Goal: Information Seeking & Learning: Learn about a topic

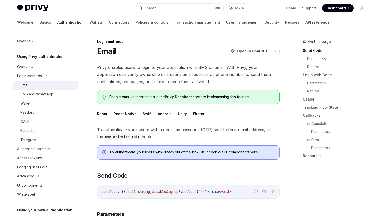
scroll to position [143, 0]
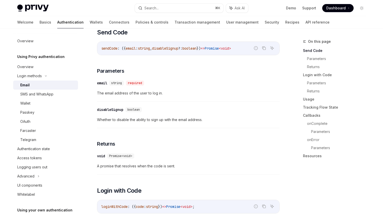
click at [236, 52] on div "sendCode : ({ email : string , disableSignup ?: boolean }) => Promise < void >" at bounding box center [188, 48] width 182 height 13
click at [61, 115] on div "Passkey" at bounding box center [47, 113] width 55 height 6
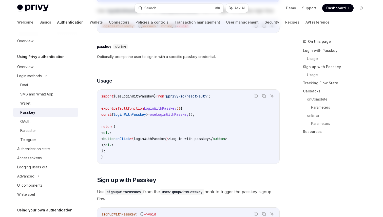
type textarea "*"
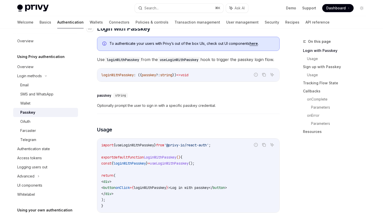
scroll to position [99, 0]
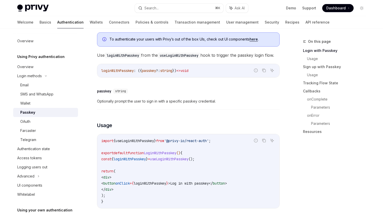
click at [208, 74] on code "loginWithPasskey : ({ passkey ?: string }) => void" at bounding box center [188, 71] width 174 height 6
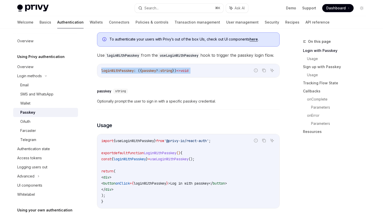
click at [189, 161] on span "useLoginWithPasskey" at bounding box center [169, 159] width 39 height 5
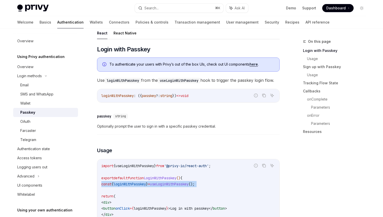
scroll to position [36, 0]
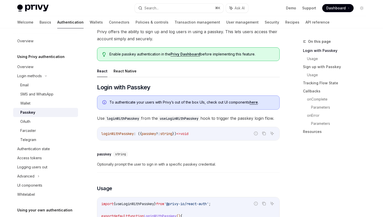
click at [180, 115] on span "Use loginWithPasskey from the useLoginWithPasskey hook to trigger the passkey l…" at bounding box center [188, 118] width 183 height 7
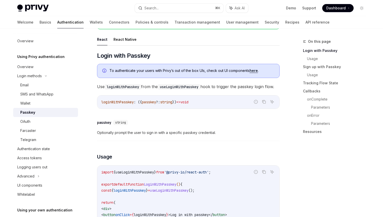
scroll to position [69, 0]
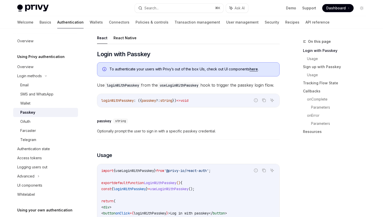
click at [222, 69] on span "To authenticate your users with Privy’s out of the box UIs, check out UI compon…" at bounding box center [192, 69] width 165 height 5
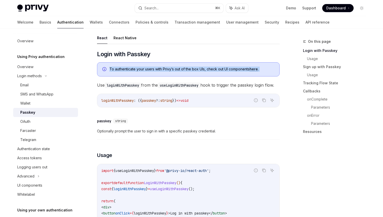
click at [237, 89] on span "Use loginWithPasskey from the useLoginWithPasskey hook to trigger the passkey l…" at bounding box center [188, 85] width 183 height 7
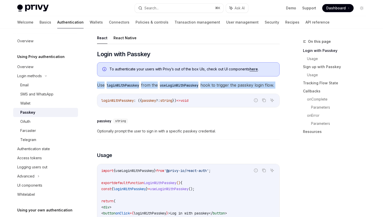
click at [210, 89] on span "Use loginWithPasskey from the useLoginWithPasskey hook to trigger the passkey l…" at bounding box center [188, 85] width 183 height 7
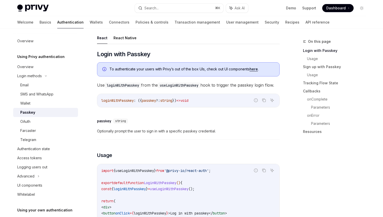
click at [208, 104] on code "loginWithPasskey : ({ passkey ?: string }) => void" at bounding box center [188, 101] width 174 height 6
copy code "loginWithPasskey : ({ passkey ?: string }) => void"
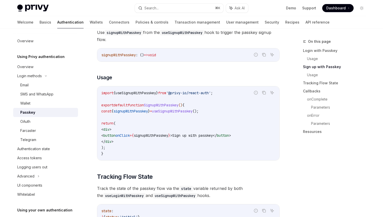
scroll to position [303, 0]
click at [213, 110] on code "import { useSignupWithPasskey } from '@privy-io/react-auth' ; export default fu…" at bounding box center [188, 122] width 174 height 67
click at [239, 145] on code "import { useSignupWithPasskey } from '@privy-io/react-auth' ; export default fu…" at bounding box center [188, 122] width 174 height 67
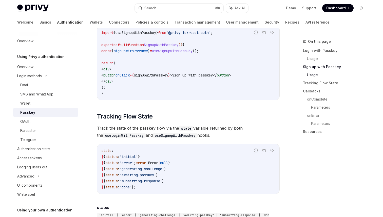
scroll to position [379, 0]
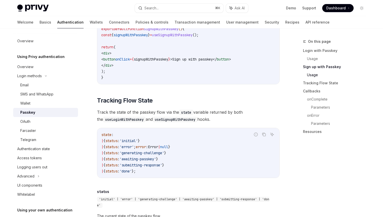
click at [194, 71] on code "import { useSignupWithPasskey } from '@privy-io/react-auth' ; export default fu…" at bounding box center [188, 47] width 174 height 67
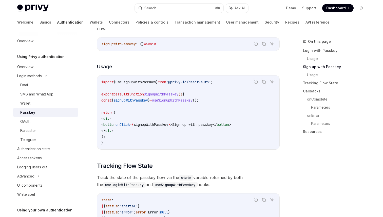
scroll to position [313, 0]
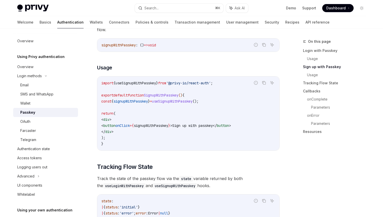
click at [168, 128] on span "signupWithPasskey" at bounding box center [151, 125] width 34 height 5
click at [162, 105] on code "import { useSignupWithPasskey } from '@privy-io/react-auth' ; export default fu…" at bounding box center [188, 113] width 174 height 67
click at [169, 104] on span "useSignupWithPasskey" at bounding box center [172, 101] width 41 height 5
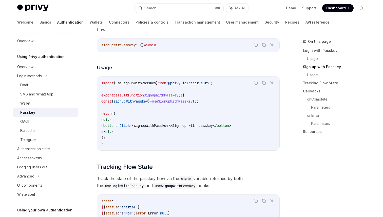
click at [169, 104] on span "useSignupWithPasskey" at bounding box center [172, 101] width 41 height 5
copy code "const { signupWithPasskey } = useSignupWithPasskey ();"
click at [130, 128] on span "onClick" at bounding box center [123, 125] width 14 height 5
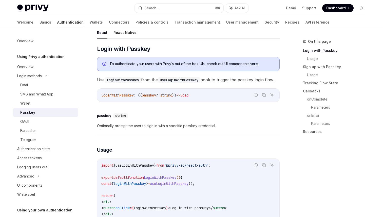
scroll to position [136, 0]
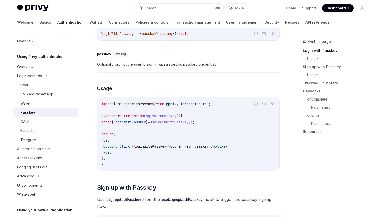
click at [224, 151] on code "import { useLoginWithPasskey } from '@privy-io/react-auth' ; export default fun…" at bounding box center [188, 134] width 174 height 67
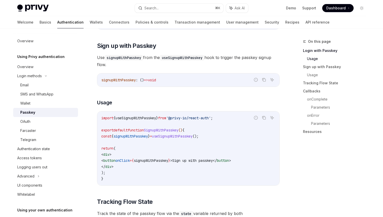
scroll to position [282, 0]
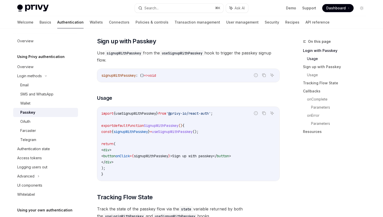
click at [192, 115] on div "import { useSignupWithPasskey } from '@privy-io/react-auth' ; export default fu…" at bounding box center [188, 144] width 182 height 74
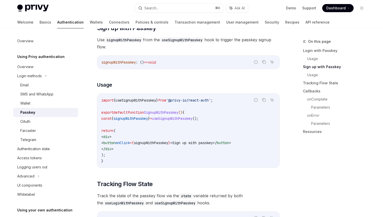
scroll to position [334, 0]
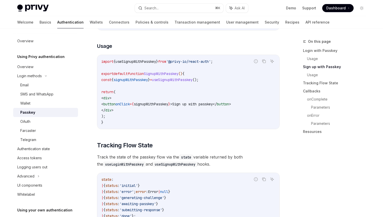
click at [192, 89] on code "import { useSignupWithPasskey } from '@privy-io/react-auth' ; export default fu…" at bounding box center [188, 92] width 174 height 67
copy span "useSignupWithPasskey"
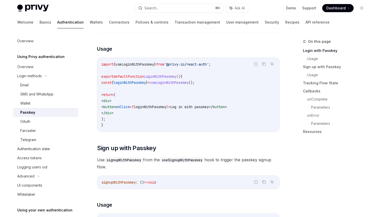
scroll to position [175, 0]
click at [170, 8] on button "Search... ⌘ K" at bounding box center [179, 8] width 89 height 9
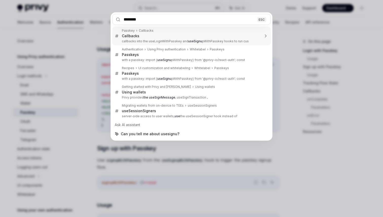
type input "*********"
click at [295, 112] on div "********* ESC Passkey Callbacks Callbacks callbacks into the useLoginWithPasske…" at bounding box center [191, 108] width 383 height 217
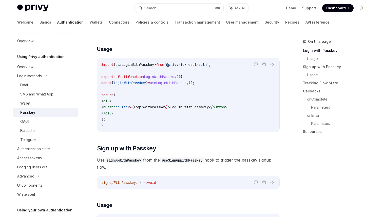
click at [158, 107] on code "import { useLoginWithPasskey } from '@privy-io/react-auth' ; export default fun…" at bounding box center [188, 95] width 174 height 67
click at [215, 90] on code "import { useLoginWithPasskey } from '@privy-io/react-auth' ; export default fun…" at bounding box center [188, 95] width 174 height 67
copy code "const { loginWithPasskey } = useLoginWithPasskey ();"
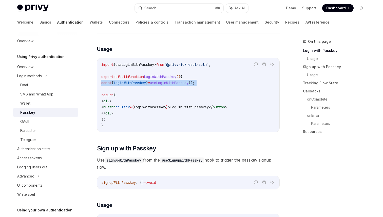
click at [173, 90] on code "import { useLoginWithPasskey } from '@privy-io/react-auth' ; export default fun…" at bounding box center [188, 95] width 174 height 67
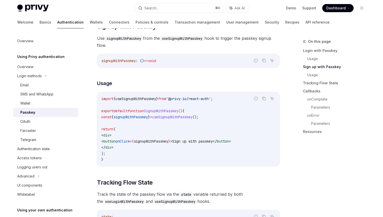
scroll to position [318, 0]
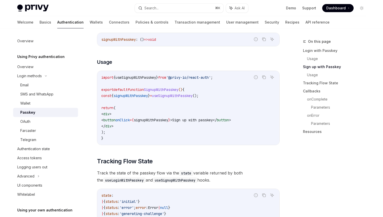
click at [121, 141] on code "import { useSignupWithPasskey } from '@privy-io/react-auth' ; export default fu…" at bounding box center [188, 108] width 174 height 67
click at [156, 80] on span "useSignupWithPasskey" at bounding box center [136, 77] width 41 height 5
click at [206, 98] on code "import { useSignupWithPasskey } from '@privy-io/react-auth' ; export default fu…" at bounding box center [188, 108] width 174 height 67
click at [211, 100] on code "import { useSignupWithPasskey } from '@privy-io/react-auth' ; export default fu…" at bounding box center [188, 108] width 174 height 67
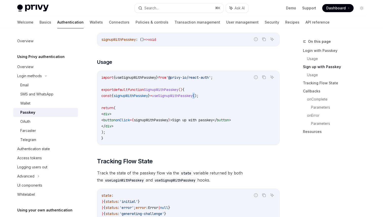
click at [211, 100] on code "import { useSignupWithPasskey } from '@privy-io/react-auth' ; export default fu…" at bounding box center [188, 108] width 174 height 67
copy code "const { signupWithPasskey } = useSignupWithPasskey ();"
click at [169, 100] on code "import { useSignupWithPasskey } from '@privy-io/react-auth' ; export default fu…" at bounding box center [188, 108] width 174 height 67
click at [131, 136] on code "import { useSignupWithPasskey } from '@privy-io/react-auth' ; export default fu…" at bounding box center [188, 108] width 174 height 67
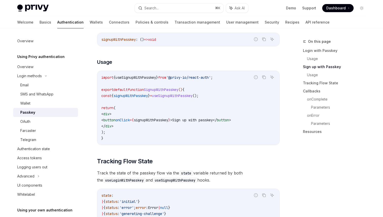
click at [116, 122] on span "button" at bounding box center [109, 120] width 12 height 5
copy code "< button onClick = { signupWithPasskey } > Sign up with passkey </ button >"
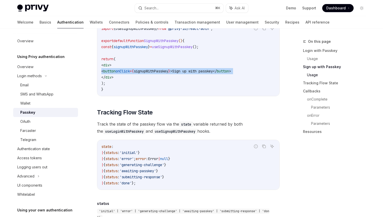
scroll to position [368, 0]
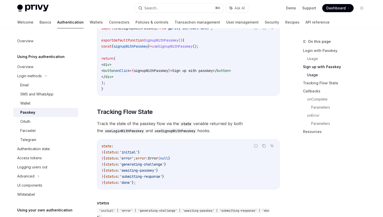
click at [256, 63] on code "import { useSignupWithPasskey } from '@privy-io/react-auth' ; export default fu…" at bounding box center [188, 58] width 174 height 67
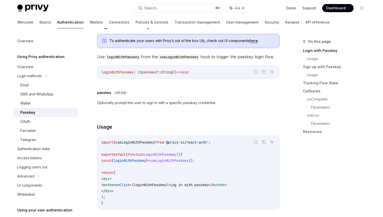
scroll to position [85, 0]
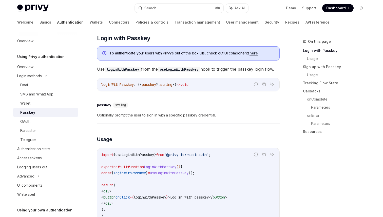
click at [117, 87] on span "loginWithPasskey" at bounding box center [117, 84] width 32 height 5
copy code "loginWithPasskey : ({ passkey ?: string }) => void"
click at [188, 175] on span "useLoginWithPasskey" at bounding box center [169, 173] width 39 height 5
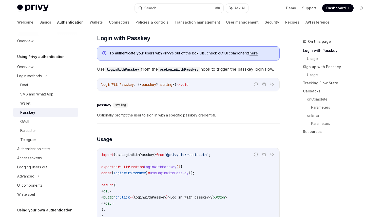
click at [188, 175] on span "useLoginWithPasskey" at bounding box center [169, 173] width 39 height 5
copy code "const { loginWithPasskey } = useLoginWithPasskey ();"
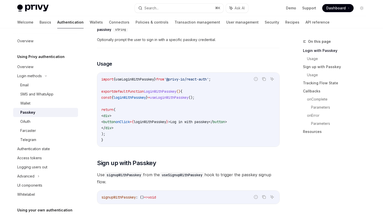
scroll to position [164, 0]
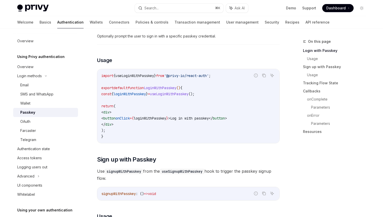
click at [166, 121] on span "loginWithPasskey" at bounding box center [150, 118] width 32 height 5
click at [237, 78] on div "import { useLoginWithPasskey } from '@privy-io/react-auth' ; export default fun…" at bounding box center [188, 106] width 182 height 74
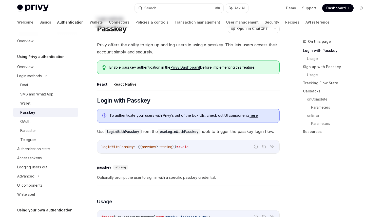
scroll to position [26, 0]
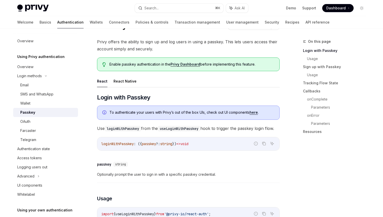
click at [197, 109] on div "To authenticate your users with Privy’s out of the box UIs, check out UI compon…" at bounding box center [188, 113] width 183 height 14
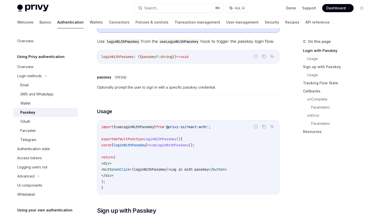
scroll to position [113, 0]
click at [174, 80] on div "​ passkey string" at bounding box center [186, 77] width 178 height 6
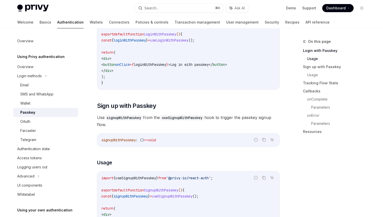
scroll to position [226, 0]
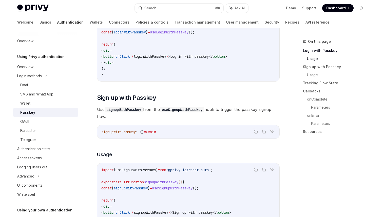
click at [223, 76] on code "import { useLoginWithPasskey } from '@privy-io/react-auth' ; export default fun…" at bounding box center [188, 44] width 174 height 67
click at [134, 59] on span "{" at bounding box center [133, 56] width 2 height 5
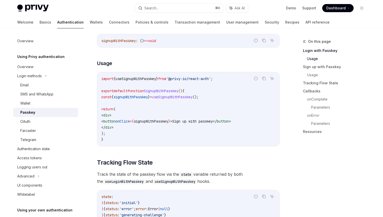
scroll to position [318, 0]
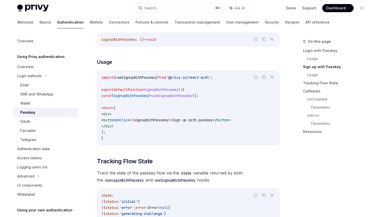
click at [48, 111] on div "Passkey" at bounding box center [47, 113] width 55 height 6
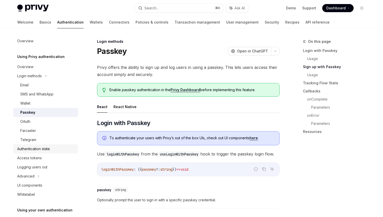
type textarea "*"
click at [157, 7] on div "Search..." at bounding box center [151, 8] width 14 height 6
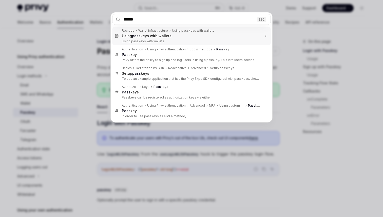
type input "*******"
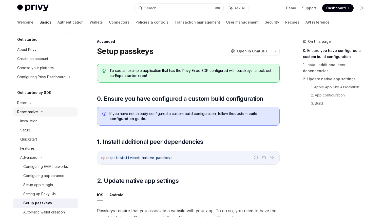
click at [38, 111] on div "React native" at bounding box center [45, 111] width 65 height 9
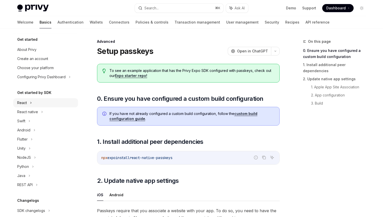
click at [31, 104] on icon at bounding box center [31, 103] width 2 height 6
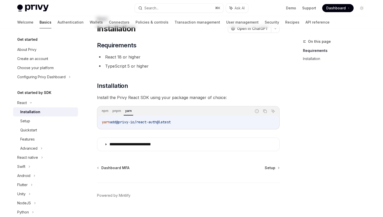
scroll to position [32, 0]
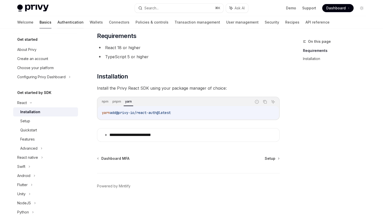
click at [58, 24] on link "Authentication" at bounding box center [71, 22] width 26 height 12
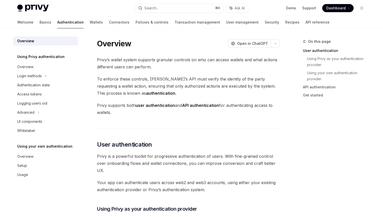
click at [171, 58] on span "Privy’s wallet system supports granular controls on who can access wallets and …" at bounding box center [188, 63] width 183 height 14
click at [265, 24] on link "Security" at bounding box center [272, 22] width 14 height 12
click at [52, 110] on div "Advanced" at bounding box center [45, 112] width 65 height 9
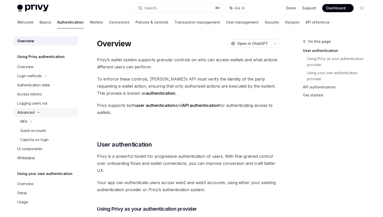
scroll to position [13, 0]
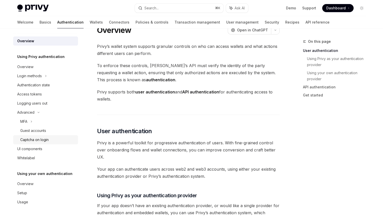
click at [58, 137] on div "Captcha on login" at bounding box center [47, 140] width 55 height 6
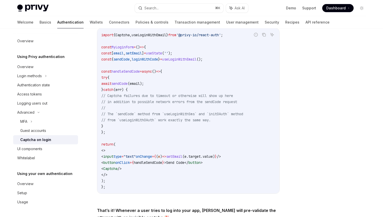
scroll to position [110, 0]
click at [243, 113] on span "// The `sendCode` method from `useLoginWithSms` and `initOAuth` method" at bounding box center [172, 113] width 142 height 5
click at [231, 118] on code "import { Captcha , useLoginWithEmail } from '@privy-io/react-auth' ; const MyLo…" at bounding box center [188, 110] width 174 height 158
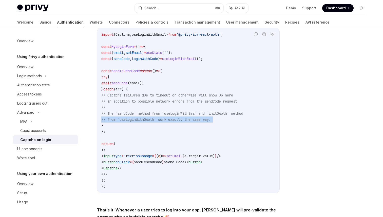
click at [231, 118] on code "import { Captcha , useLoginWithEmail } from '@privy-io/react-auth' ; const MyLo…" at bounding box center [188, 110] width 174 height 158
click at [185, 154] on span "(" at bounding box center [184, 156] width 2 height 5
click at [177, 125] on code "import { Captcha , useLoginWithEmail } from '@privy-io/react-auth' ; const MyLo…" at bounding box center [188, 110] width 174 height 158
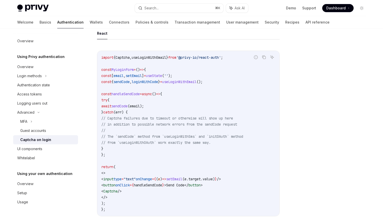
scroll to position [80, 0]
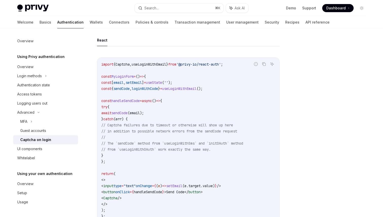
click at [203, 100] on code "import { Captcha , useLoginWithEmail } from '@privy-io/react-auth' ; const MyLo…" at bounding box center [188, 140] width 174 height 158
click at [126, 65] on span "Captcha" at bounding box center [123, 64] width 14 height 5
copy span "Captcha"
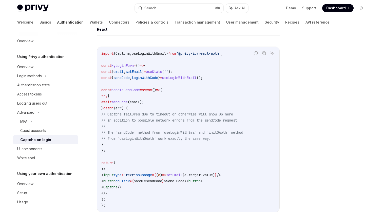
scroll to position [91, 0]
click at [64, 134] on div "Guest accounts" at bounding box center [47, 131] width 55 height 6
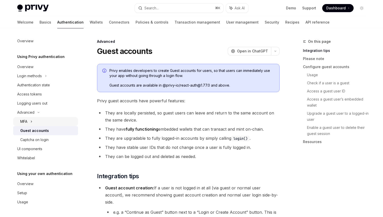
click at [45, 123] on div "MFA" at bounding box center [45, 121] width 65 height 9
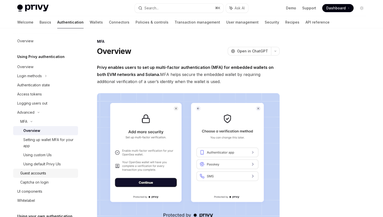
click at [54, 175] on div "Guest accounts" at bounding box center [47, 173] width 55 height 6
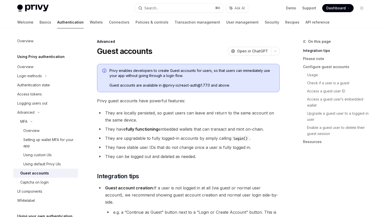
scroll to position [42, 0]
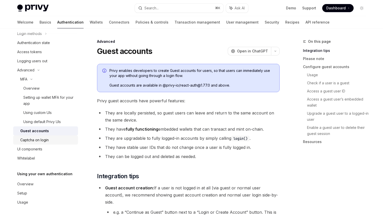
click at [46, 142] on div "Captcha on login" at bounding box center [34, 140] width 28 height 6
type textarea "*"
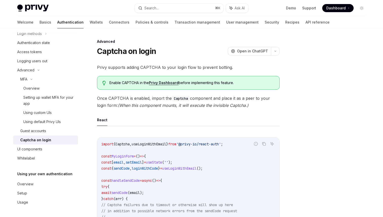
click at [124, 142] on span "Captcha" at bounding box center [123, 144] width 14 height 5
copy span "Captcha"
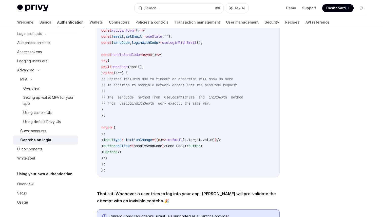
scroll to position [127, 0]
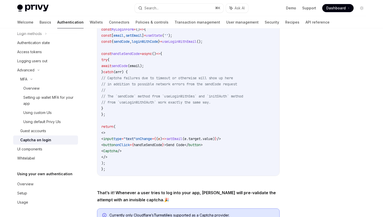
click at [145, 97] on span "// The `sendCode` method from `useLoginWithSms` and `initOAuth` method" at bounding box center [172, 96] width 142 height 5
click at [213, 69] on code "import { Captcha , useLoginWithEmail } from '@privy-io/react-auth' ; const MyLo…" at bounding box center [188, 93] width 174 height 158
click at [96, 69] on div "Advanced Captcha on login OpenAI Open in ChatGPT OpenAI Open in ChatGPT Privy s…" at bounding box center [141, 105] width 280 height 387
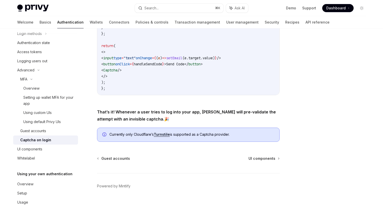
click at [246, 110] on strong "That’s it! Whenever a user tries to log into your app, Privy will pre-validate …" at bounding box center [186, 116] width 179 height 12
click at [194, 108] on span "That’s it! Whenever a user tries to log into your app, Privy will pre-validate …" at bounding box center [188, 115] width 183 height 14
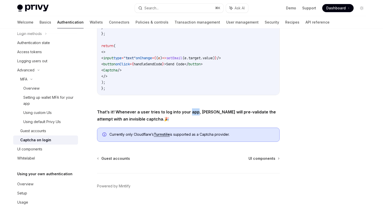
click at [194, 108] on span "That’s it! Whenever a user tries to log into your app, Privy will pre-validate …" at bounding box center [188, 115] width 183 height 14
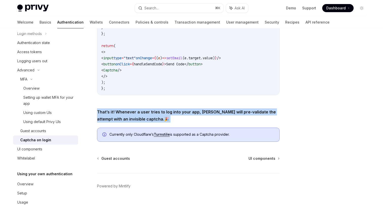
click at [280, 117] on span "That’s it! Whenever a user tries to log into your app, Privy will pre-validate …" at bounding box center [188, 115] width 183 height 14
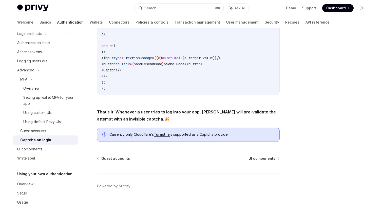
click at [280, 117] on span "That’s it! Whenever a user tries to log into your app, Privy will pre-validate …" at bounding box center [188, 115] width 183 height 14
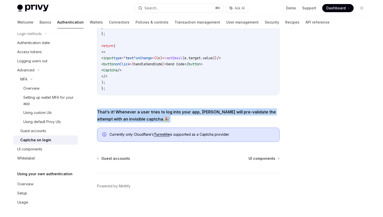
click at [302, 113] on div at bounding box center [331, 128] width 77 height 179
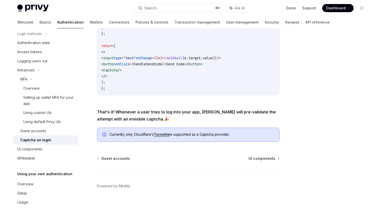
click at [302, 113] on div at bounding box center [331, 128] width 77 height 179
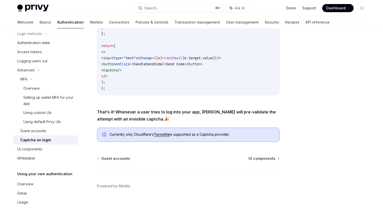
click at [259, 113] on strong "That’s it! Whenever a user tries to log into your app, Privy will pre-validate …" at bounding box center [186, 116] width 179 height 12
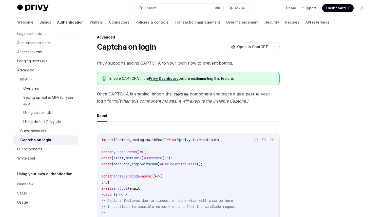
scroll to position [5, 0]
click at [256, 101] on span "Once CAPTCHA is enabled, import the Captcha component and place it as a peer to…" at bounding box center [188, 97] width 183 height 14
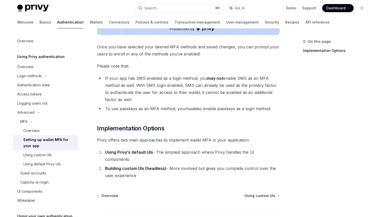
click at [177, 110] on li "To use passkeys as an MFA method, you must also enable passkeys as a login meth…" at bounding box center [188, 108] width 183 height 7
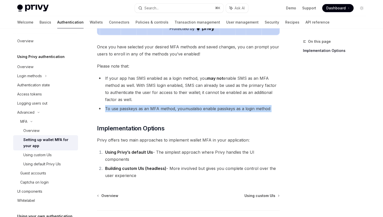
click at [225, 108] on li "To use passkeys as an MFA method, you must also enable passkeys as a login meth…" at bounding box center [188, 108] width 183 height 7
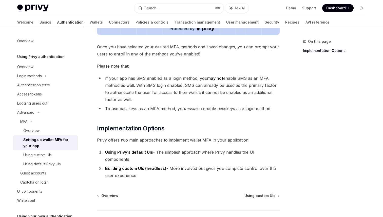
click at [225, 108] on li "To use passkeys as an MFA method, you must also enable passkeys as a login meth…" at bounding box center [188, 108] width 183 height 7
click at [230, 110] on li "To use passkeys as an MFA method, you must also enable passkeys as a login meth…" at bounding box center [188, 108] width 183 height 7
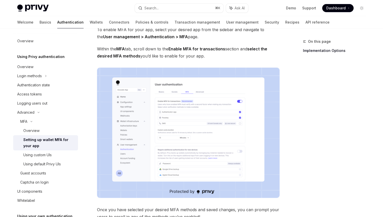
scroll to position [0, 0]
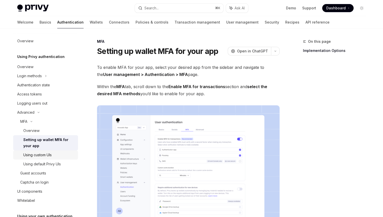
click at [54, 154] on div "Using custom UIs" at bounding box center [49, 155] width 52 height 6
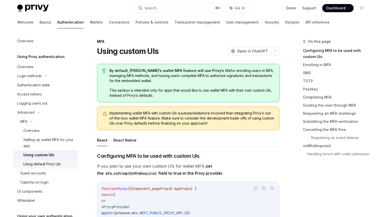
click at [56, 161] on div "Using default Privy UIs" at bounding box center [42, 164] width 38 height 6
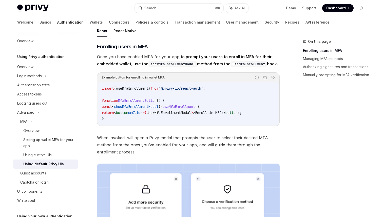
scroll to position [62, 0]
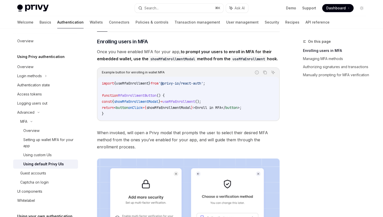
click at [185, 117] on code "import { useMfaEnrollment } from '@privy-io/react-auth' ; function MfaEnrollmen…" at bounding box center [188, 98] width 173 height 37
click at [161, 104] on span "}" at bounding box center [160, 101] width 2 height 5
copy code "const { showMfaEnrollmentModal } = useMfaEnrollment ();"
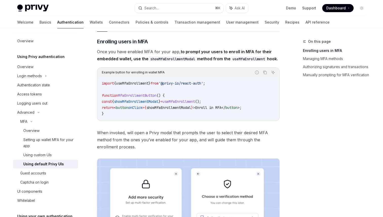
click at [182, 93] on code "import { useMfaEnrollment } from '@privy-io/react-auth' ; function MfaEnrollmen…" at bounding box center [188, 98] width 173 height 37
copy code "import { useMfaEnrollment } from '@privy-io/react-auth' ;"
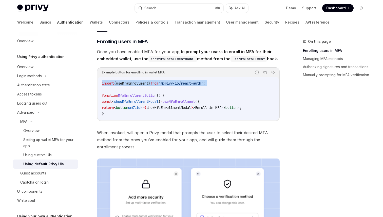
click at [167, 112] on code "import { useMfaEnrollment } from '@privy-io/react-auth' ; function MfaEnrollmen…" at bounding box center [188, 98] width 173 height 37
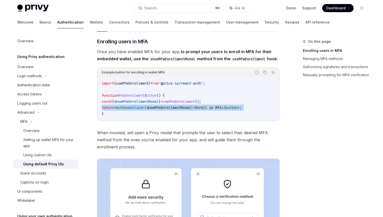
click at [167, 112] on code "import { useMfaEnrollment } from '@privy-io/react-auth' ; function MfaEnrollmen…" at bounding box center [188, 98] width 173 height 37
click at [157, 104] on span "showMfaEnrollmentModal" at bounding box center [136, 101] width 45 height 5
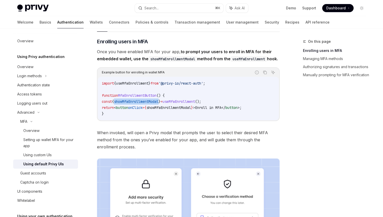
click at [157, 104] on span "showMfaEnrollmentModal" at bounding box center [136, 101] width 45 height 5
copy code "const { showMfaEnrollmentModal } = useMfaEnrollment ();"
click at [0, 108] on html "Privy Docs home page Search... ⌘ K Ask AI Demo Support Dashboard Dashboard Sear…" at bounding box center [191, 46] width 383 height 217
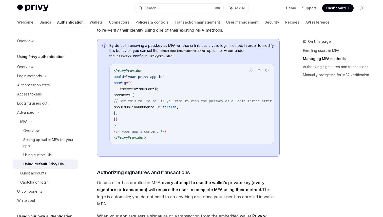
scroll to position [442, 0]
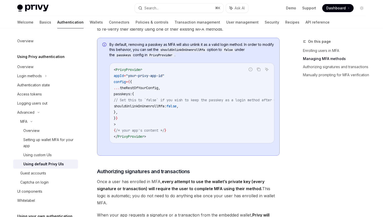
click at [163, 128] on code "< PrivyProvider appId = "your-privy-app-id" config = { { ... theRestOfYourConfi…" at bounding box center [221, 103] width 215 height 73
click at [159, 103] on code "< PrivyProvider appId = "your-privy-app-id" config = { { ... theRestOfYourConfi…" at bounding box center [221, 103] width 215 height 73
click at [188, 131] on code "< PrivyProvider appId = "your-privy-app-id" config = { { ... theRestOfYourConfi…" at bounding box center [221, 103] width 215 height 73
click at [151, 112] on code "< PrivyProvider appId = "your-privy-app-id" config = { { ... theRestOfYourConfi…" at bounding box center [221, 103] width 215 height 73
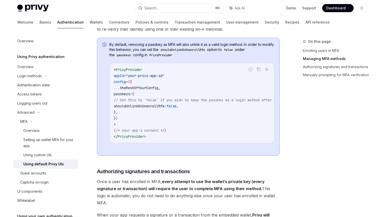
click at [151, 112] on code "< PrivyProvider appId = "your-privy-app-id" config = { { ... theRestOfYourConfi…" at bounding box center [221, 103] width 215 height 73
copy code "shouldUnlinkOnUnenrollMfa: false ,"
click at [204, 121] on code "< PrivyProvider appId = "your-privy-app-id" config = { { ... theRestOfYourConfi…" at bounding box center [221, 103] width 215 height 73
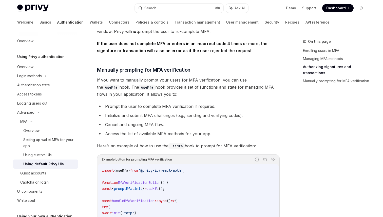
scroll to position [987, 0]
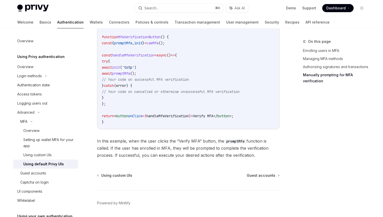
click at [180, 78] on code "import { useMfa } from '@privy-io/react-auth' ; function MfaVerificationButton …" at bounding box center [188, 73] width 173 height 103
click at [168, 53] on code "import { useMfa } from '@privy-io/react-auth' ; function MfaVerificationButton …" at bounding box center [188, 73] width 173 height 103
click at [156, 50] on code "import { useMfa } from '@privy-io/react-auth' ; function MfaVerificationButton …" at bounding box center [188, 73] width 173 height 103
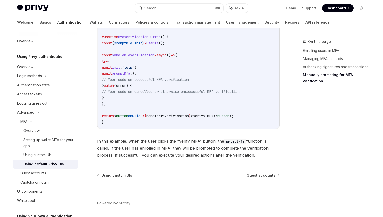
click at [142, 45] on span "init" at bounding box center [138, 43] width 8 height 5
copy code "const { promptMfa , init } = useMfa ();"
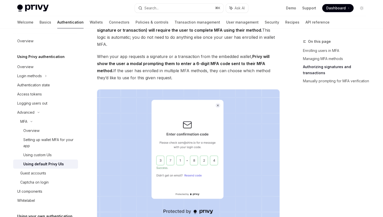
scroll to position [607, 0]
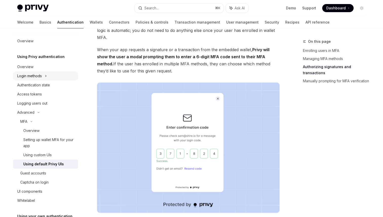
click at [45, 78] on div "Login methods" at bounding box center [45, 75] width 65 height 9
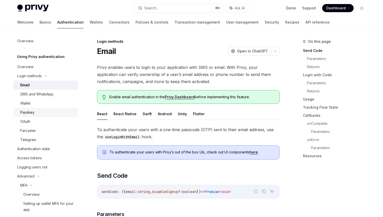
click at [45, 110] on div "Passkey" at bounding box center [47, 113] width 55 height 6
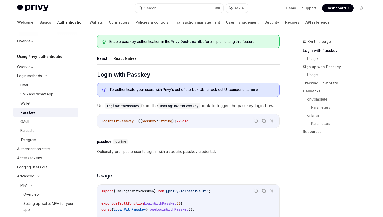
scroll to position [48, 0]
click at [211, 160] on div "​ passkey string Optionally prompt the user to sign in with a specific passkey …" at bounding box center [188, 148] width 183 height 24
click at [192, 145] on div "​ passkey string" at bounding box center [186, 142] width 178 height 6
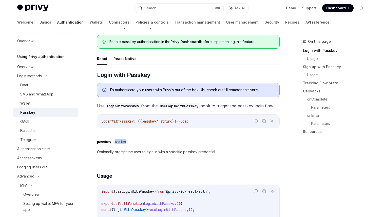
click at [161, 124] on code "loginWithPasskey : ({ passkey ?: string }) => void" at bounding box center [188, 121] width 174 height 6
click at [221, 124] on code "loginWithPasskey : ({ passkey ?: string }) => void" at bounding box center [188, 121] width 174 height 6
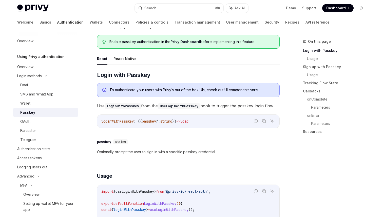
click at [245, 86] on div "To authenticate your users with Privy’s out of the box UIs, check out UI compon…" at bounding box center [188, 90] width 183 height 14
click at [242, 86] on div "To authenticate your users with Privy’s out of the box UIs, check out UI compon…" at bounding box center [188, 90] width 183 height 14
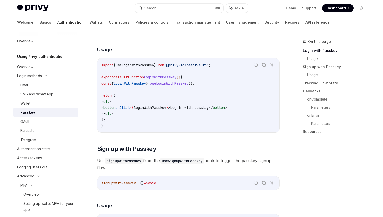
scroll to position [172, 0]
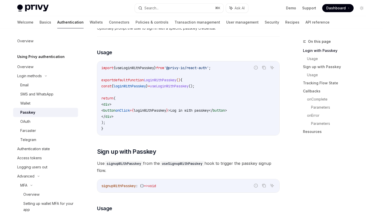
click at [201, 113] on span "Log in with passkey" at bounding box center [189, 110] width 39 height 5
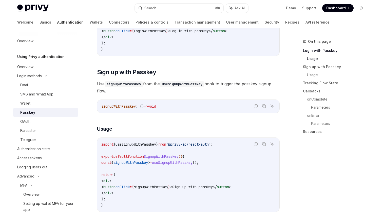
scroll to position [99, 0]
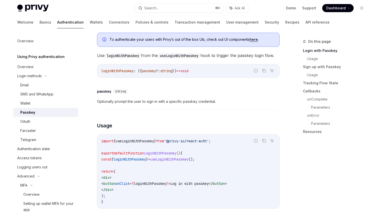
click at [166, 105] on span "Optionally prompt the user to sign in with a specific passkey credential." at bounding box center [188, 102] width 183 height 6
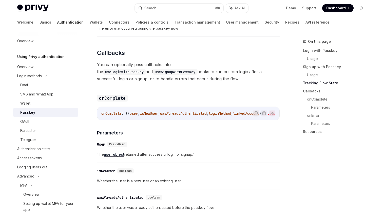
scroll to position [595, 0]
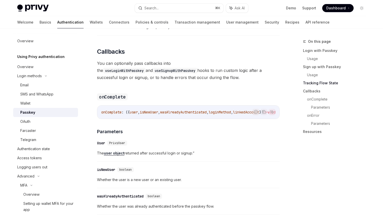
click at [207, 115] on span "wasAlreadyAuthenticated" at bounding box center [183, 112] width 47 height 5
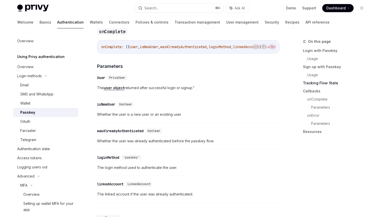
scroll to position [670, 0]
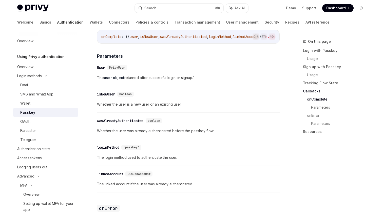
click at [207, 107] on span "Whether the user is a new user or an existing user." at bounding box center [188, 104] width 183 height 6
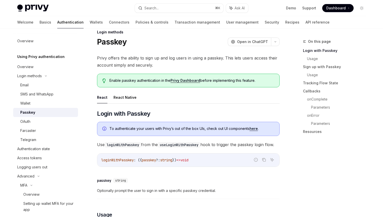
scroll to position [9, 0]
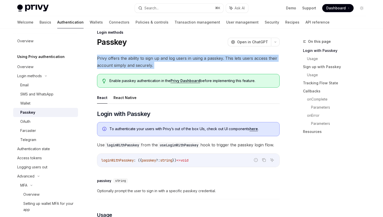
click at [249, 143] on span "Use loginWithPasskey from the useLoginWithPasskey hook to trigger the passkey l…" at bounding box center [188, 144] width 183 height 7
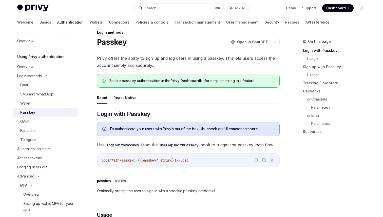
click at [249, 143] on span "Use loginWithPasskey from the useLoginWithPasskey hook to trigger the passkey l…" at bounding box center [188, 144] width 183 height 7
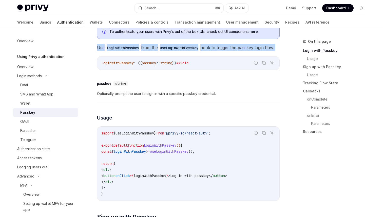
click at [198, 137] on code "import { useLoginWithPasskey } from '@privy-io/react-auth' ; export default fun…" at bounding box center [188, 163] width 174 height 67
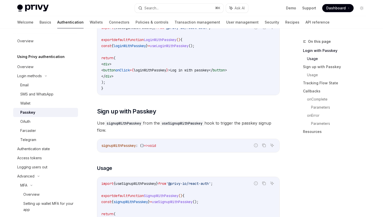
scroll to position [211, 0]
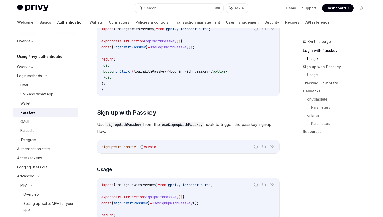
click at [203, 135] on span "Use signupWithPasskey from the useSignupWithPasskey hook to trigger the passkey…" at bounding box center [188, 128] width 183 height 14
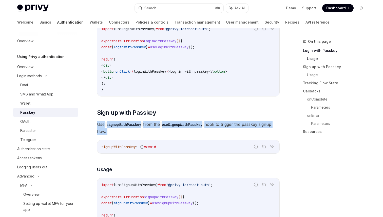
click at [195, 128] on code "useSignupWithPasskey" at bounding box center [182, 125] width 45 height 6
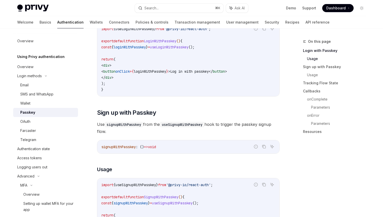
click at [195, 128] on code "useSignupWithPasskey" at bounding box center [182, 125] width 45 height 6
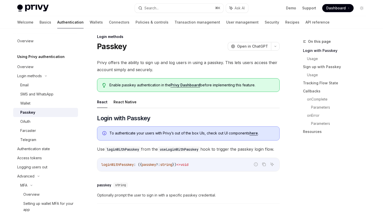
scroll to position [0, 0]
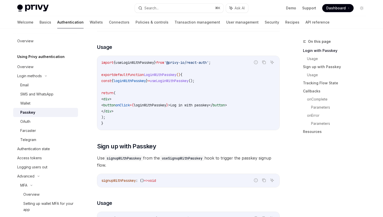
scroll to position [179, 0]
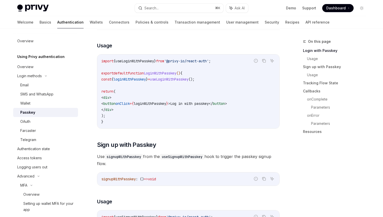
click at [218, 125] on code "import { useLoginWithPasskey } from '@privy-io/react-auth' ; export default fun…" at bounding box center [188, 91] width 174 height 67
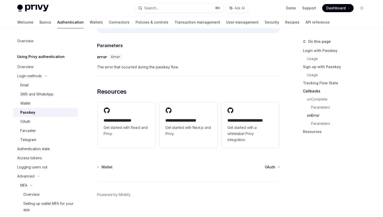
scroll to position [886, 0]
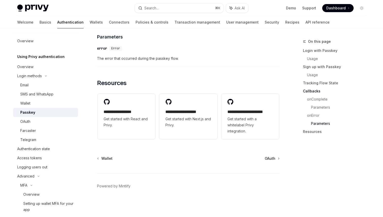
click at [205, 58] on span "The error that occurred during the passkey flow." at bounding box center [188, 59] width 183 height 6
click at [182, 57] on span "The error that occurred during the passkey flow." at bounding box center [188, 59] width 183 height 6
click at [207, 58] on span "The error that occurred during the passkey flow." at bounding box center [188, 59] width 183 height 6
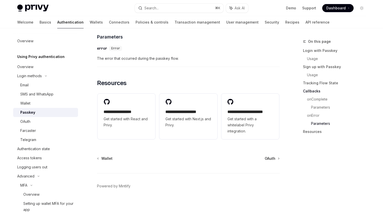
click at [207, 58] on span "The error that occurred during the passkey flow." at bounding box center [188, 59] width 183 height 6
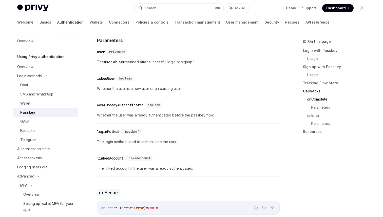
scroll to position [679, 0]
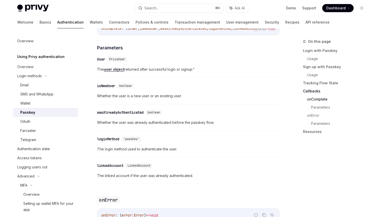
click at [212, 142] on div "​ loginMethod 'passkey'" at bounding box center [186, 139] width 178 height 6
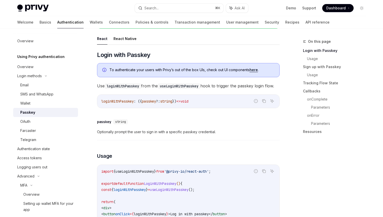
scroll to position [67, 0]
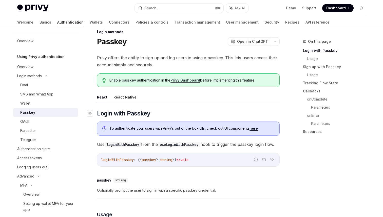
scroll to position [0, 0]
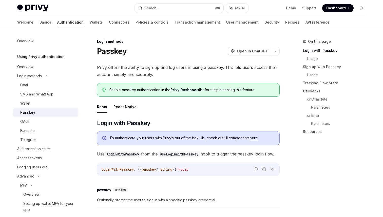
click at [114, 172] on span "loginWithPasskey" at bounding box center [117, 169] width 32 height 5
copy span "loginWithPasskey"
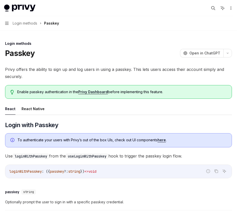
click at [161, 54] on div "Passkey OpenAI Open in ChatGPT" at bounding box center [118, 53] width 227 height 9
type textarea "*"
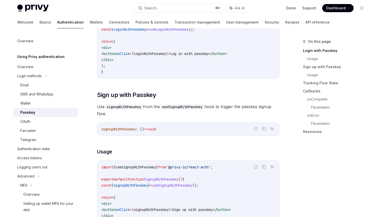
scroll to position [328, 0]
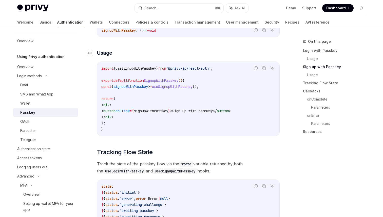
click at [183, 57] on h3 "​ Usage" at bounding box center [188, 52] width 183 height 7
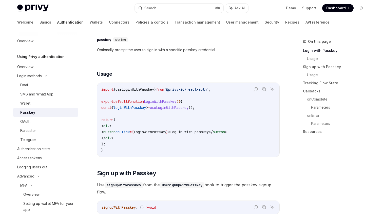
scroll to position [0, 0]
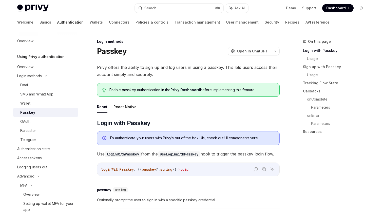
click at [189, 173] on div "loginWithPasskey : ({ passkey ?: string }) => void" at bounding box center [188, 169] width 182 height 13
click at [114, 172] on span "loginWithPasskey" at bounding box center [117, 169] width 32 height 5
copy span "loginWithPasskey"
click at [220, 105] on ul "React React Native" at bounding box center [188, 107] width 183 height 12
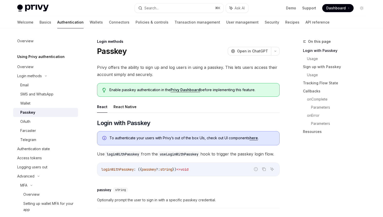
click at [183, 90] on link "Privy Dashboard" at bounding box center [186, 90] width 30 height 5
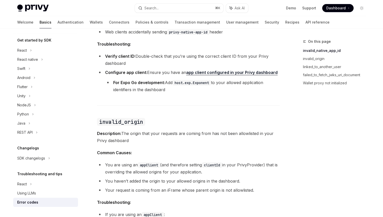
scroll to position [155, 0]
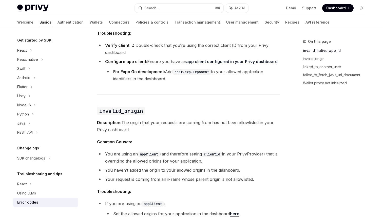
click at [180, 3] on div "Privy Docs home page Search... ⌘ K Ask AI Demo Support Dashboard Dashboard Sear…" at bounding box center [191, 8] width 349 height 16
click at [178, 4] on button "Search... ⌘ K" at bounding box center [179, 8] width 89 height 9
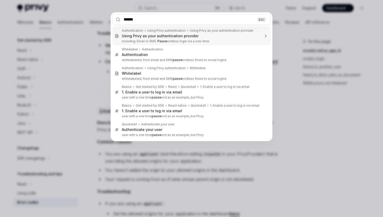
type input "*******"
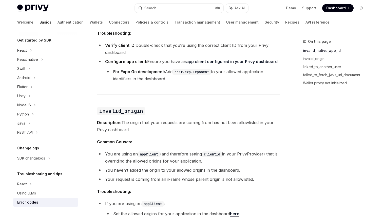
type textarea "*"
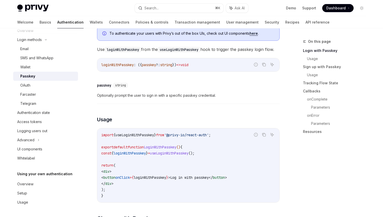
scroll to position [106, 0]
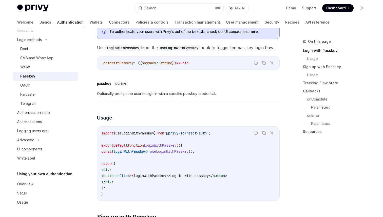
click at [189, 154] on span "useLoginWithPasskey" at bounding box center [169, 151] width 39 height 5
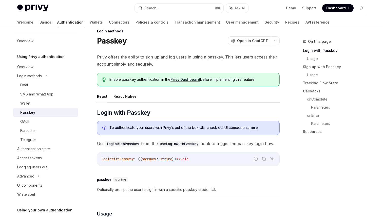
scroll to position [0, 0]
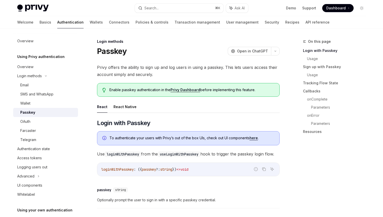
click at [168, 3] on div "Privy Docs home page Search... ⌘ K Ask AI Demo Support Dashboard Dashboard Sear…" at bounding box center [191, 8] width 349 height 16
click at [165, 7] on button "Search... ⌘ K" at bounding box center [179, 8] width 89 height 9
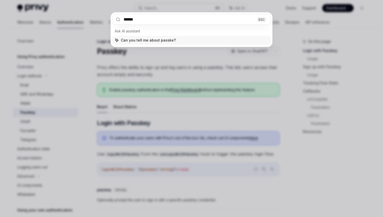
type input "*******"
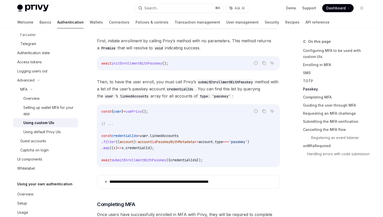
scroll to position [965, 0]
click at [238, 153] on code "const { user } = usePrivy (); // ... const credentialIds = user . linkedAccount…" at bounding box center [188, 135] width 174 height 55
click at [227, 156] on code "const { user } = usePrivy (); // ... const credentialIds = user . linkedAccount…" at bounding box center [188, 135] width 174 height 55
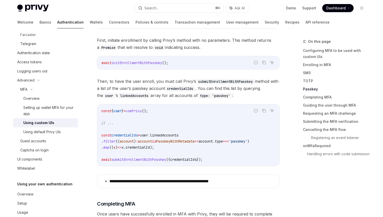
click at [227, 156] on code "const { user } = usePrivy (); // ... const credentialIds = user . linkedAccount…" at bounding box center [188, 135] width 174 height 55
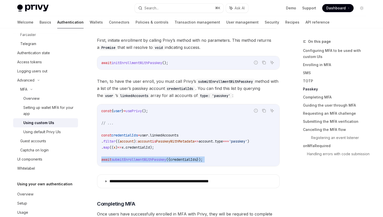
click at [227, 156] on code "const { user } = usePrivy (); // ... const credentialIds = user . linkedAccount…" at bounding box center [188, 135] width 174 height 55
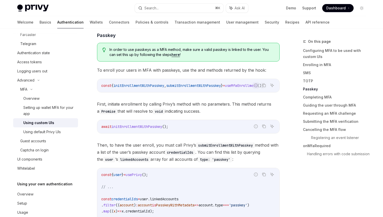
scroll to position [834, 0]
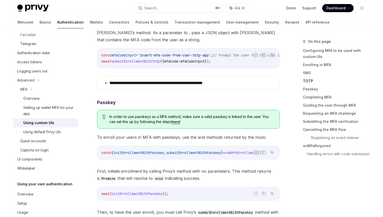
click at [203, 114] on span "In order to use passkeys as a MFA method, make sure a valid passkey is linked t…" at bounding box center [192, 119] width 165 height 10
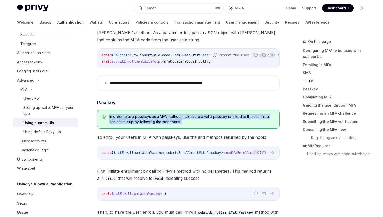
click at [206, 114] on span "In order to use passkeys as a MFA method, make sure a valid passkey is linked t…" at bounding box center [192, 119] width 165 height 10
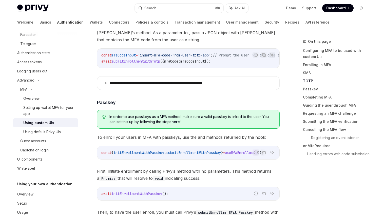
click at [206, 114] on span "In order to use passkeys as a MFA method, make sure a valid passkey is linked t…" at bounding box center [192, 119] width 165 height 10
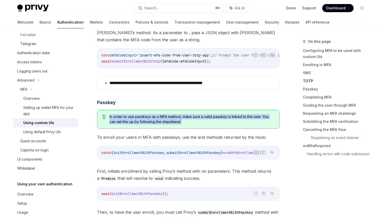
click at [235, 116] on span "In order to use passkeys as a MFA method, make sure a valid passkey is linked t…" at bounding box center [192, 119] width 165 height 10
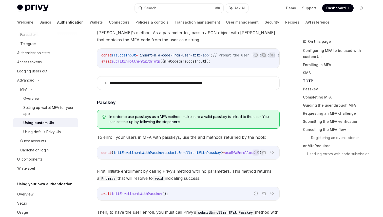
click at [235, 116] on span "In order to use passkeys as a MFA method, make sure a valid passkey is linked t…" at bounding box center [192, 119] width 165 height 10
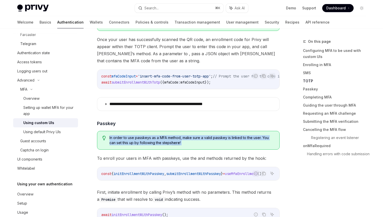
scroll to position [811, 0]
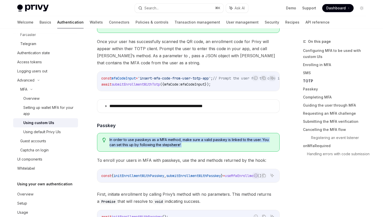
click at [302, 156] on div "On this page Configuring MFA to be used with custom UIs Enrolling in MFA SMS TO…" at bounding box center [331, 101] width 77 height 124
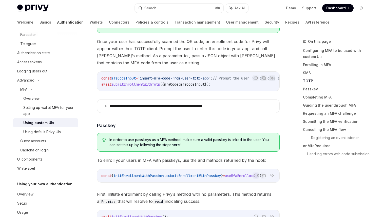
click at [221, 174] on span "submitEnrollmentWithPasskey" at bounding box center [193, 176] width 55 height 5
copy span "submitEnrollmentWithPasskey"
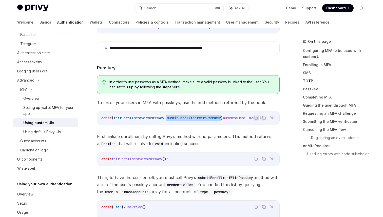
scroll to position [869, 0]
click at [263, 115] on icon "Copy the contents from the code block" at bounding box center [264, 117] width 4 height 4
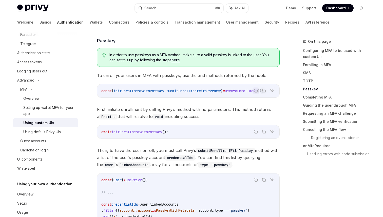
scroll to position [897, 0]
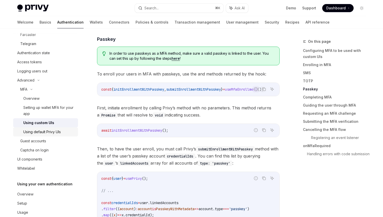
click at [14, 129] on link "Using default Privy UIs" at bounding box center [45, 132] width 65 height 9
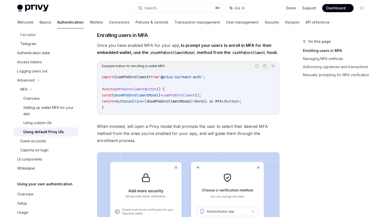
scroll to position [68, 0]
click at [195, 110] on code "import { useMfaEnrollment } from '@privy-io/react-auth' ; function MfaEnrollmen…" at bounding box center [188, 92] width 173 height 37
click at [231, 98] on code "import { useMfaEnrollment } from '@privy-io/react-auth' ; function MfaEnrollmen…" at bounding box center [188, 92] width 173 height 37
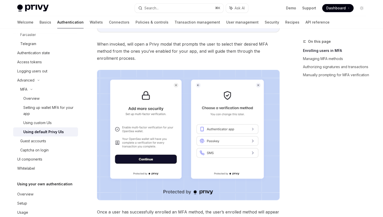
scroll to position [199, 0]
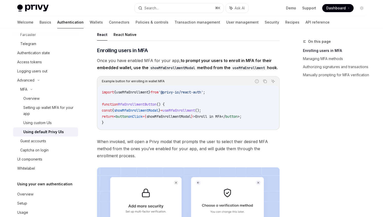
scroll to position [51, 0]
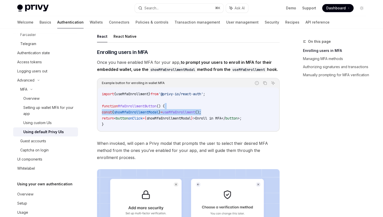
drag, startPoint x: 239, startPoint y: 121, endPoint x: 213, endPoint y: 114, distance: 26.9
click at [213, 114] on code "import { useMfaEnrollment } from '@privy-io/react-auth' ; function MfaEnrollmen…" at bounding box center [188, 109] width 173 height 37
copy code "const { showMfaEnrollmentModal } = useMfaEnrollment ();"
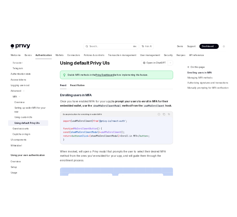
scroll to position [9, 0]
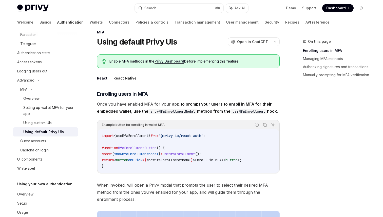
type textarea "*"
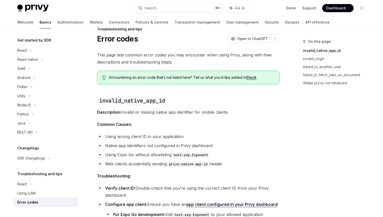
scroll to position [13, 0]
click at [162, 9] on button "Search... ⌘ K" at bounding box center [179, 8] width 89 height 9
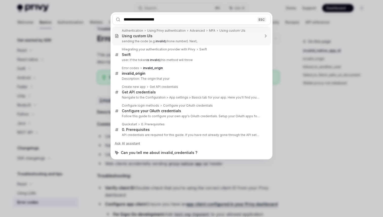
type input "**********"
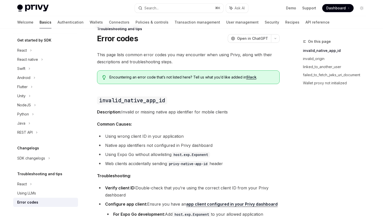
type textarea "*"
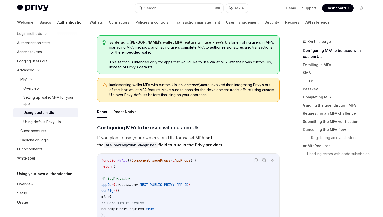
scroll to position [42, 0]
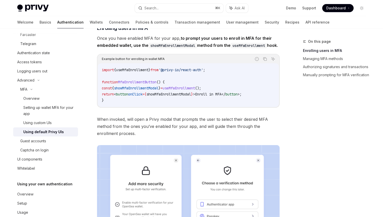
scroll to position [77, 0]
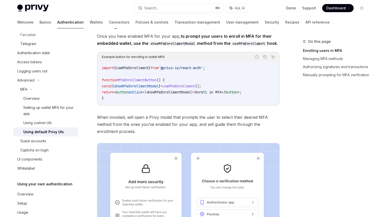
click at [194, 101] on code "import { useMfaEnrollment } from '@privy-io/react-auth' ; function MfaEnrollmen…" at bounding box center [188, 83] width 173 height 37
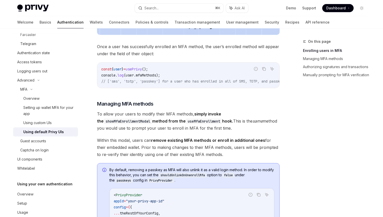
scroll to position [433, 0]
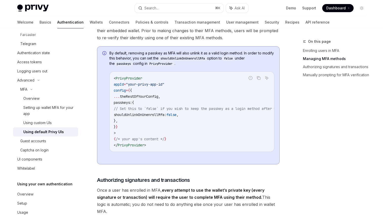
click at [198, 111] on span "// Set this to `false` if you wish to keep the passkey as a login method after …" at bounding box center [215, 108] width 203 height 5
click at [150, 117] on span "shouldUnlinkOnUnenrollMfa:" at bounding box center [140, 115] width 53 height 5
copy span "shouldUnlinkOnUnenrollMfa"
click at [132, 105] on span "passkeys:" at bounding box center [123, 102] width 18 height 5
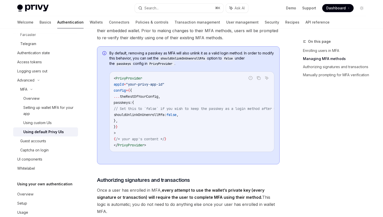
click at [132, 105] on span "passkeys:" at bounding box center [123, 102] width 18 height 5
copy span "passkeys"
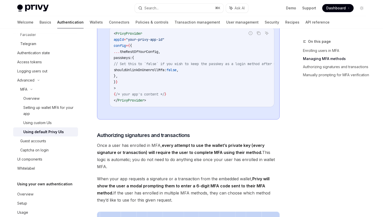
scroll to position [482, 0]
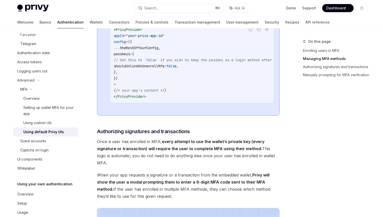
click at [195, 83] on code "< PrivyProvider appId = "your-privy-app-id" config = { { ... theRestOfYourConfi…" at bounding box center [221, 63] width 215 height 73
click at [163, 68] on span "shouldUnlinkOnUnenrollMfa:" at bounding box center [140, 66] width 53 height 5
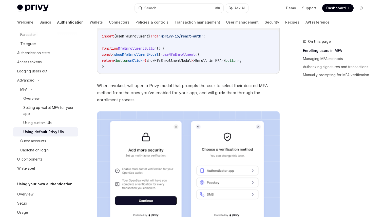
scroll to position [0, 0]
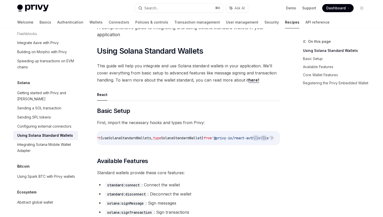
scroll to position [0, 38]
click at [229, 121] on span "First, import the necessary hooks and types from Privy:" at bounding box center [188, 122] width 183 height 7
click at [180, 132] on div "import { useSolanaStandardWallets , type SolanaStandardWallet } from '@privy-io…" at bounding box center [188, 138] width 182 height 13
click at [62, 90] on div "Getting started with Privy and [PERSON_NAME]" at bounding box center [46, 96] width 58 height 12
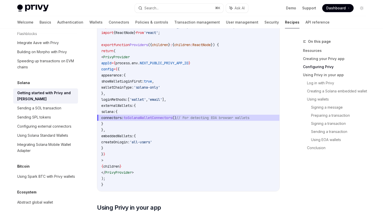
scroll to position [321, 0]
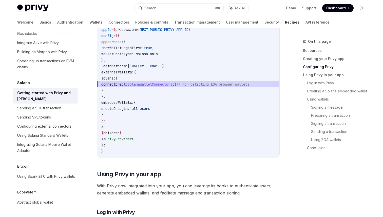
click at [165, 85] on span "toSolanaWalletConnectors" at bounding box center [148, 84] width 49 height 5
click at [163, 81] on code "// components/providers.tsx 'use client' ; import { PrivyProvider } from '@priv…" at bounding box center [188, 60] width 174 height 189
click at [167, 83] on span "toSolanaWalletConnectors" at bounding box center [148, 84] width 49 height 5
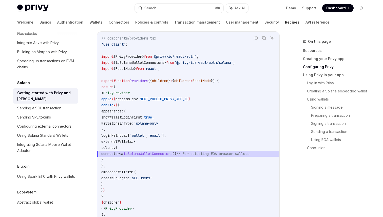
scroll to position [0, 23]
click at [176, 152] on span "()" at bounding box center [174, 154] width 4 height 5
click at [56, 104] on link "Sending a SOL transaction" at bounding box center [45, 108] width 65 height 9
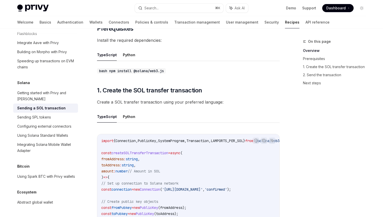
scroll to position [191, 0]
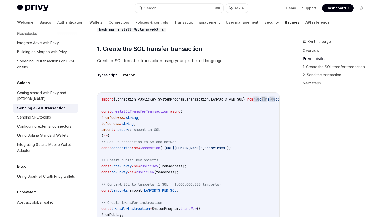
click at [152, 112] on code "import { Connection , PublicKey , SystemProgram , Transaction , LAMPORTS_PER_SO…" at bounding box center [201, 199] width 201 height 207
click at [217, 146] on code "import { Connection , PublicKey , SystemProgram , Transaction , LAMPORTS_PER_SO…" at bounding box center [201, 199] width 201 height 207
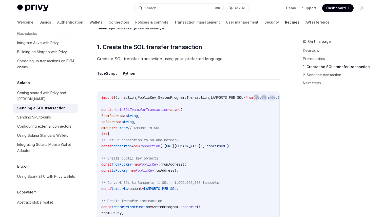
scroll to position [192, 0]
click at [269, 135] on code "import { Connection , PublicKey , SystemProgram , Transaction , LAMPORTS_PER_SO…" at bounding box center [201, 198] width 201 height 207
click at [242, 119] on code "import { Connection , PublicKey , SystemProgram , Transaction , LAMPORTS_PER_SO…" at bounding box center [201, 198] width 201 height 207
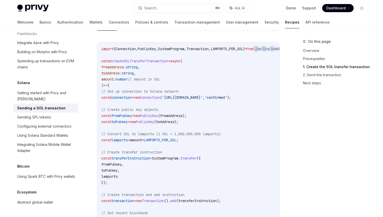
scroll to position [242, 0]
click at [228, 125] on code "import { Connection , PublicKey , SystemProgram , Transaction , LAMPORTS_PER_SO…" at bounding box center [201, 148] width 201 height 207
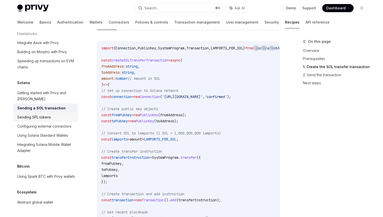
click at [50, 114] on div "Sending SPL tokens" at bounding box center [34, 117] width 34 height 6
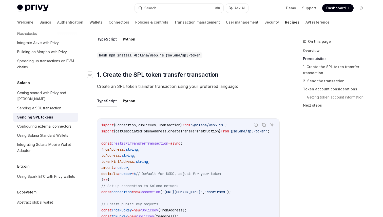
click at [205, 72] on span "1. Create the SPL token transfer transaction" at bounding box center [158, 75] width 122 height 8
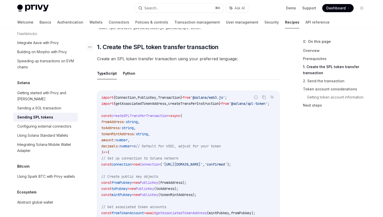
click at [205, 72] on ul "TypeScript Python" at bounding box center [188, 73] width 183 height 12
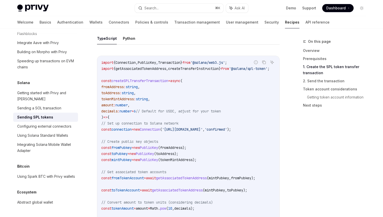
scroll to position [243, 0]
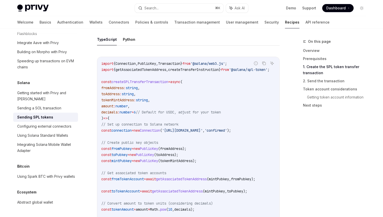
click at [230, 136] on code "import { Connection , PublicKey , Transaction } from '@solana/web3.js' ; import…" at bounding box center [191, 195] width 180 height 268
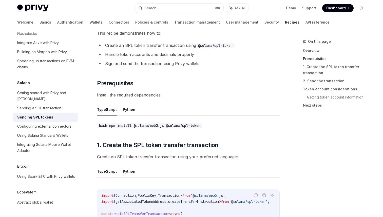
scroll to position [79, 0]
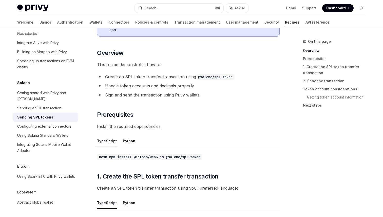
click at [248, 135] on ul "TypeScript Python" at bounding box center [188, 141] width 183 height 12
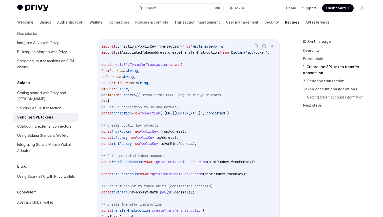
scroll to position [262, 0]
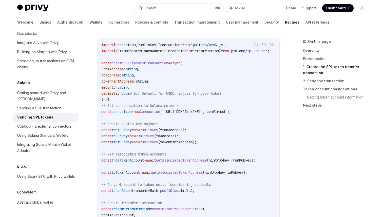
click at [238, 66] on code "import { Connection , PublicKey , Transaction } from '@solana/web3.js' ; import…" at bounding box center [191, 176] width 180 height 268
click at [256, 117] on code "import { Connection , PublicKey , Transaction } from '@solana/web3.js' ; import…" at bounding box center [191, 176] width 180 height 268
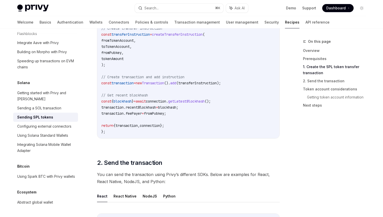
scroll to position [498, 0]
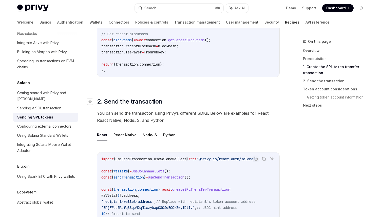
click at [231, 99] on h2 "​ 2. Send the transaction" at bounding box center [188, 102] width 183 height 8
click at [222, 116] on span "You can send the transaction using Privy’s different SDKs. Below are examples f…" at bounding box center [188, 117] width 183 height 14
click at [217, 116] on span "You can send the transaction using Privy’s different SDKs. Below are examples f…" at bounding box center [188, 117] width 183 height 14
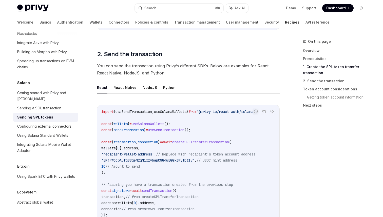
scroll to position [548, 0]
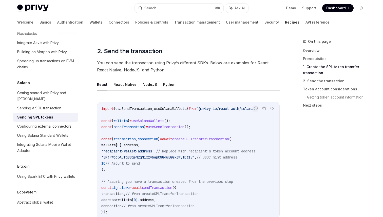
click at [245, 161] on code "import { useSendTransaction , useSolanaWallets } from '@privy-io/react-auth/sol…" at bounding box center [188, 161] width 174 height 110
click at [175, 143] on code "import { useSendTransaction , useSolanaWallets } from '@privy-io/react-auth/sol…" at bounding box center [188, 161] width 174 height 110
click at [161, 152] on code "import { useSendTransaction , useSolanaWallets } from '@privy-io/react-auth/sol…" at bounding box center [188, 161] width 174 height 110
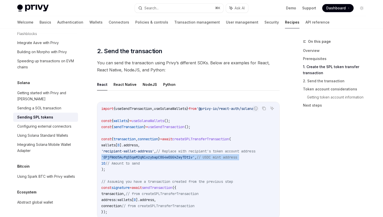
click at [219, 151] on span "// Replace with recipient's token account address" at bounding box center [205, 151] width 99 height 5
click at [214, 137] on span "createSPLTransferTransaction" at bounding box center [200, 139] width 57 height 5
click at [179, 110] on code "import { useSendTransaction , useSolanaWallets } from '@privy-io/react-auth/sol…" at bounding box center [188, 161] width 174 height 110
click at [178, 106] on span "useSolanaWallets" at bounding box center [170, 108] width 32 height 5
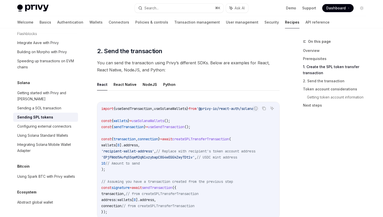
click at [178, 106] on span "useSolanaWallets" at bounding box center [170, 108] width 32 height 5
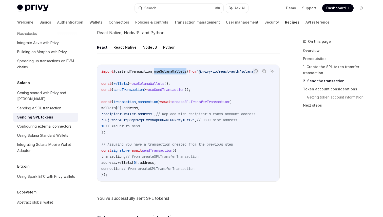
scroll to position [585, 0]
click at [67, 133] on div "Using Solana Standard Wallets" at bounding box center [42, 136] width 51 height 6
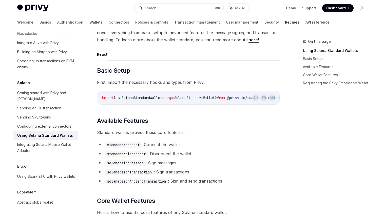
scroll to position [76, 0]
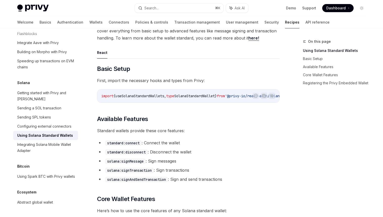
click at [154, 96] on span "useSolanaStandardWallets" at bounding box center [140, 96] width 49 height 5
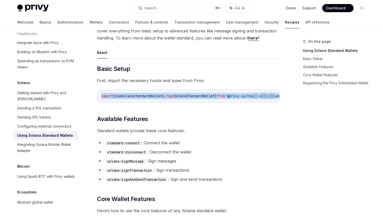
copy code "import { useSolanaStandardWallets , type SolanaStandardWallet } from '@privy-io…"
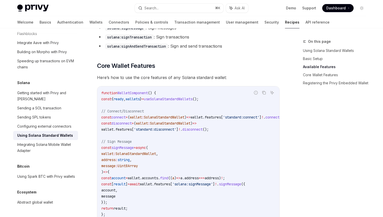
scroll to position [232, 0]
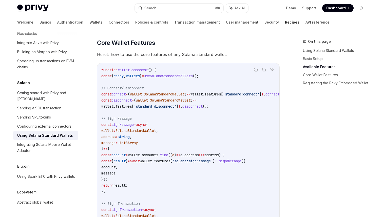
click at [189, 77] on span "useSolanaStandardWallets" at bounding box center [168, 76] width 49 height 5
copy code "const { ready , wallets } = useSolanaStandardWallets ();"
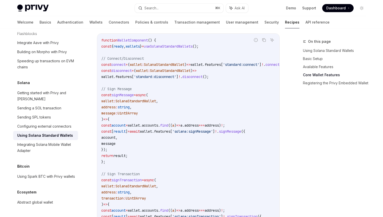
scroll to position [264, 0]
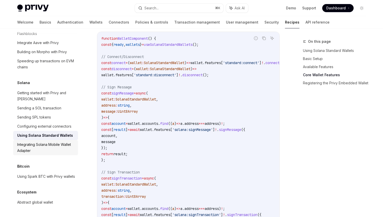
click at [70, 142] on div "Integrating Solana Mobile Wallet Adapter" at bounding box center [46, 148] width 58 height 12
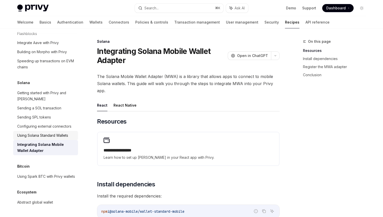
click at [52, 131] on link "Using Solana Standard Wallets" at bounding box center [45, 135] width 65 height 9
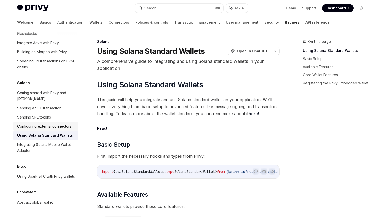
click at [51, 123] on div "Configuring external connectors" at bounding box center [44, 126] width 54 height 6
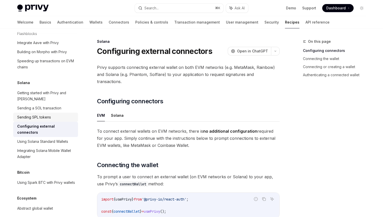
click at [47, 114] on div "Sending SPL tokens" at bounding box center [34, 117] width 34 height 6
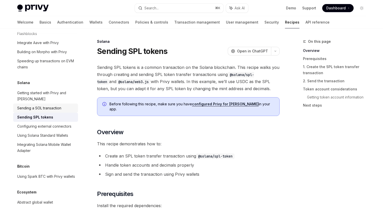
click at [58, 105] on div "Sending a SOL transaction" at bounding box center [39, 108] width 44 height 6
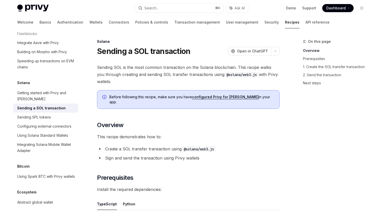
click at [204, 99] on link "configured Privy for Solana" at bounding box center [225, 97] width 67 height 5
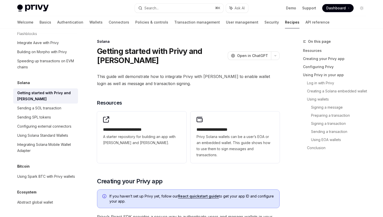
type textarea "*"
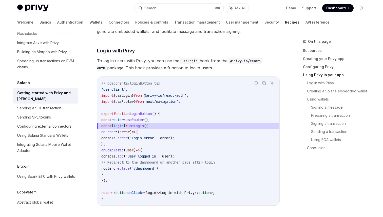
scroll to position [485, 0]
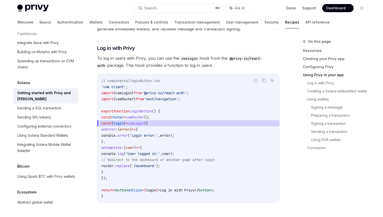
click at [159, 67] on span "To log in users with Privy, you can use the useLogin hook from the @privy-io/re…" at bounding box center [188, 62] width 183 height 14
click at [184, 126] on span "const { login } = useLogin ({" at bounding box center [188, 123] width 174 height 6
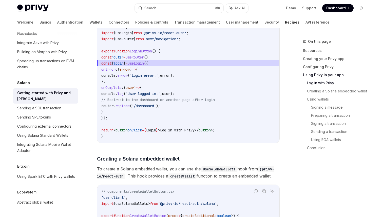
scroll to position [547, 0]
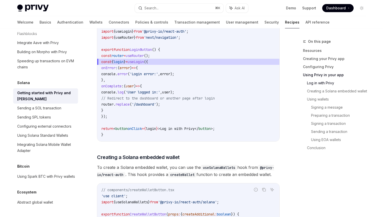
click at [166, 64] on span "const { login } = useLogin ({" at bounding box center [188, 62] width 174 height 6
click at [220, 106] on code "// components/loginButton.tsx 'use client' ; import { useLogin } from '@privy-i…" at bounding box center [188, 77] width 174 height 122
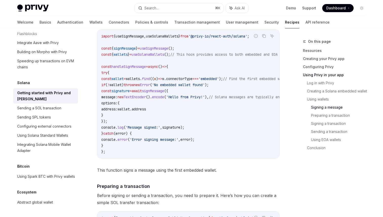
scroll to position [923, 0]
click at [159, 56] on span "useSolanaWallets" at bounding box center [148, 54] width 32 height 5
copy span "useSolanaWallets"
click at [170, 56] on span "();" at bounding box center [167, 54] width 6 height 5
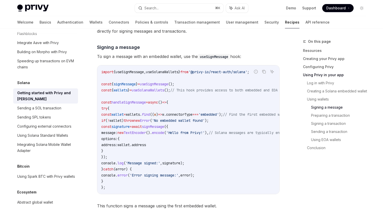
scroll to position [870, 0]
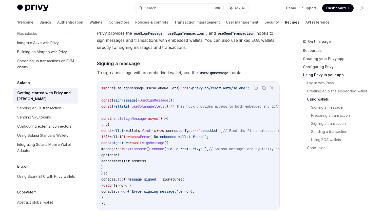
click at [233, 95] on code "import { useSignMessage , useSolanaWallets } from '@privy-io/react-auth/solana'…" at bounding box center [215, 146] width 229 height 122
click at [220, 90] on span "'@privy-io/react-auth/solana'" at bounding box center [218, 88] width 59 height 5
copy span "'@privy-io/react-auth/solana' ;"
drag, startPoint x: 201, startPoint y: 93, endPoint x: 268, endPoint y: 93, distance: 66.9
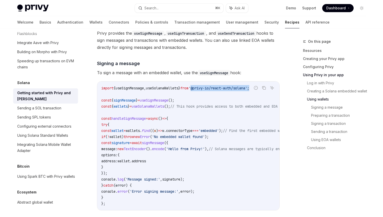
click at [268, 93] on code "import { useSignMessage , useSolanaWallets } from '@privy-io/react-auth/solana'…" at bounding box center [215, 146] width 229 height 122
click at [170, 80] on div "**********" at bounding box center [188, 121] width 183 height 1836
click at [190, 99] on code "import { useSignMessage , useSolanaWallets } from '@privy-io/react-auth/solana'…" at bounding box center [215, 146] width 229 height 122
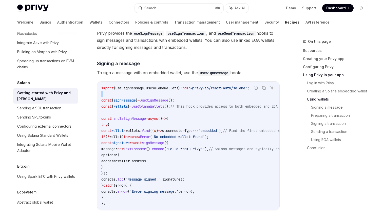
click at [204, 108] on span "// This hook provides access to both embedded and EOA wallets" at bounding box center [232, 106] width 124 height 5
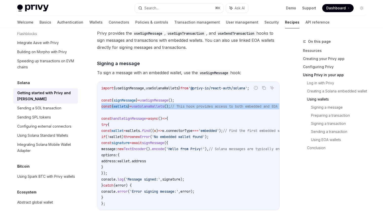
click at [204, 108] on span "// This hook provides access to both embedded and EOA wallets" at bounding box center [232, 106] width 124 height 5
click at [190, 106] on code "import { useSignMessage , useSolanaWallets } from '@privy-io/react-auth/solana'…" at bounding box center [215, 146] width 229 height 122
drag, startPoint x: 184, startPoint y: 112, endPoint x: 228, endPoint y: 115, distance: 44.2
click at [220, 115] on code "import { useSignMessage , useSolanaWallets } from '@privy-io/react-auth/solana'…" at bounding box center [215, 146] width 229 height 122
click at [228, 115] on code "import { useSignMessage , useSolanaWallets } from '@privy-io/react-auth/solana'…" at bounding box center [215, 146] width 229 height 122
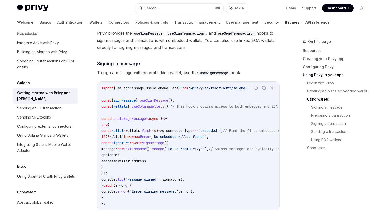
click at [198, 109] on span "// This hook provides access to both embedded and EOA wallets" at bounding box center [232, 106] width 124 height 5
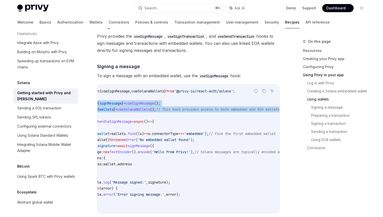
scroll to position [0, 0]
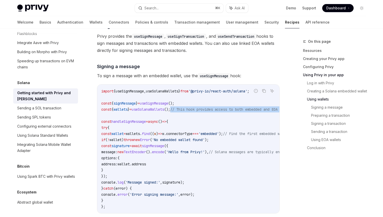
drag, startPoint x: 232, startPoint y: 111, endPoint x: 182, endPoint y: 112, distance: 50.7
click at [182, 112] on code "import { useSignMessage , useSolanaWallets } from '@privy-io/react-auth/solana'…" at bounding box center [215, 149] width 229 height 122
click at [170, 112] on span "();" at bounding box center [167, 109] width 6 height 5
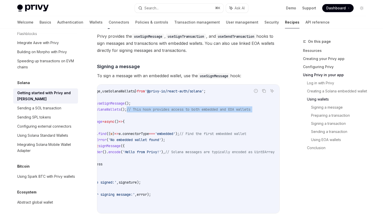
scroll to position [0, 81]
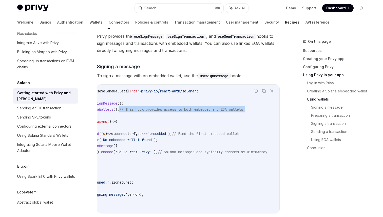
drag, startPoint x: 182, startPoint y: 112, endPoint x: 265, endPoint y: 116, distance: 83.8
click at [265, 116] on code "import { useSignMessage , useSolanaWallets } from '@privy-io/react-auth/solana'…" at bounding box center [164, 149] width 229 height 122
click at [263, 115] on code "import { useSignMessage , useSolanaWallets } from '@privy-io/react-auth/solana'…" at bounding box center [164, 149] width 229 height 122
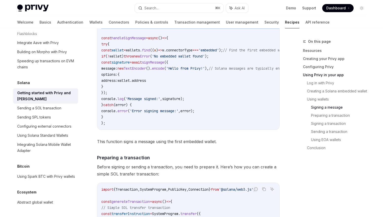
scroll to position [951, 0]
click at [31, 80] on div "Solana" at bounding box center [45, 83] width 65 height 6
click at [26, 80] on h5 "Solana" at bounding box center [23, 83] width 13 height 6
click at [234, 126] on code "import { useSignMessage , useSolanaWallets } from '@privy-io/react-auth/solana'…" at bounding box center [215, 65] width 229 height 122
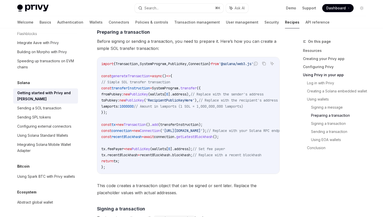
scroll to position [1079, 0]
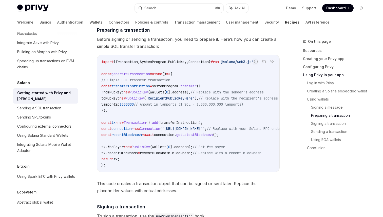
click at [172, 95] on span "]." at bounding box center [170, 92] width 4 height 5
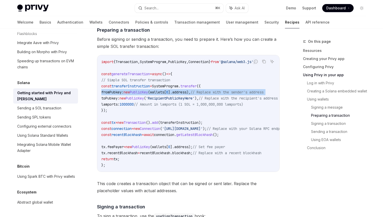
click at [203, 125] on span ");" at bounding box center [201, 122] width 4 height 5
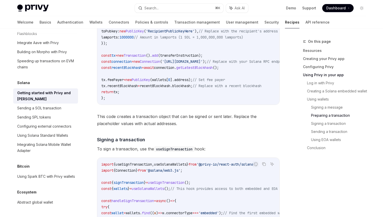
scroll to position [1147, 0]
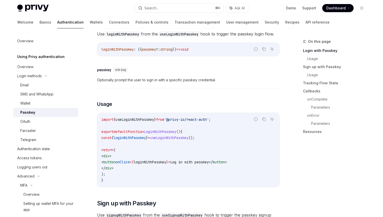
scroll to position [122, 0]
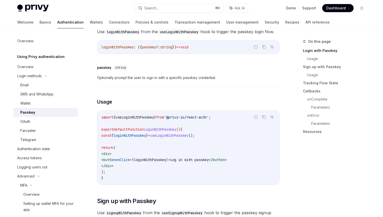
click at [171, 138] on span "useLoginWithPasskey" at bounding box center [169, 135] width 39 height 5
copy code "const { loginWithPasskey } = useLoginWithPasskey ();"
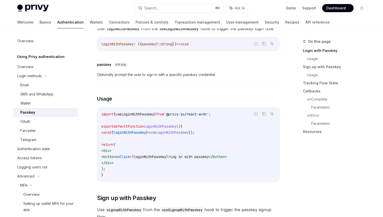
scroll to position [137, 0]
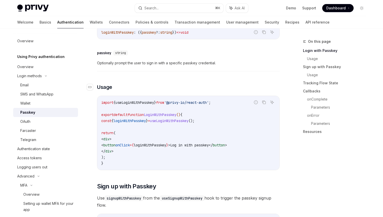
click at [204, 91] on h3 "​ Usage" at bounding box center [188, 87] width 183 height 7
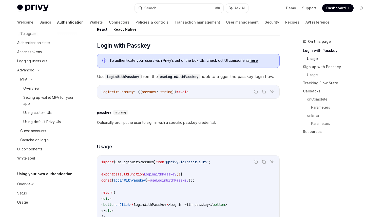
scroll to position [44, 0]
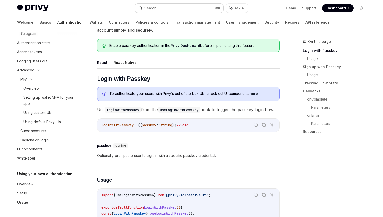
click at [170, 11] on button "Search... ⌘ K" at bounding box center [179, 8] width 89 height 9
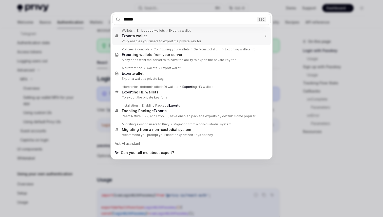
type input "******"
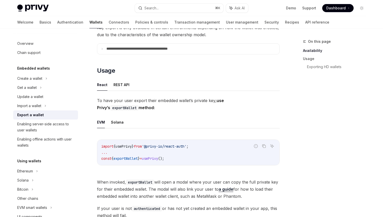
scroll to position [120, 0]
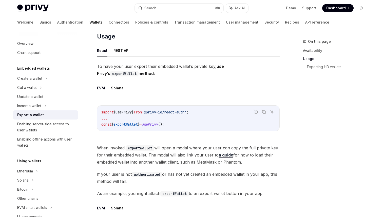
click at [210, 122] on code "import { usePrivy } from '@privy-io/react-auth' ; ... const { exportWallet } = …" at bounding box center [188, 118] width 174 height 18
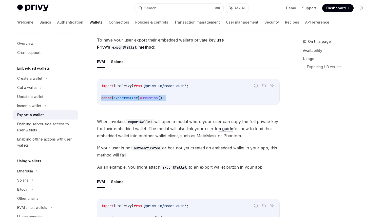
scroll to position [147, 0]
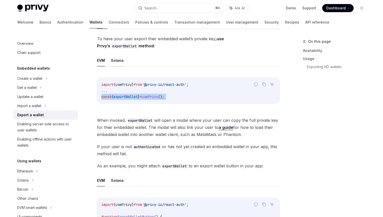
click at [117, 58] on button "Solana" at bounding box center [117, 61] width 13 height 12
type textarea "*"
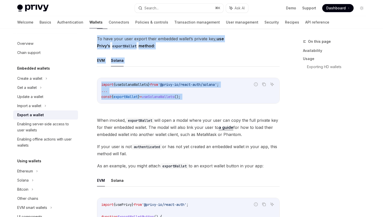
click at [219, 93] on code "import { useSolanaWallets } from '@privy-io/react-auth/solana' ; ... const { ex…" at bounding box center [188, 91] width 174 height 18
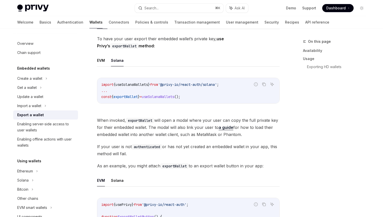
click at [207, 98] on code "import { useSolanaWallets } from '@privy-io/react-auth/solana' ; ... const { ex…" at bounding box center [188, 91] width 174 height 18
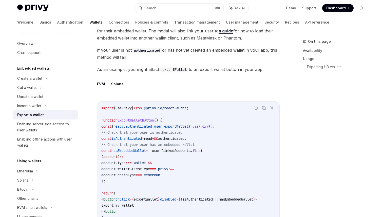
click at [241, 161] on code "import { usePrivy } from '@privy-io/react-auth' ; function ExportWalletButton (…" at bounding box center [188, 166] width 174 height 122
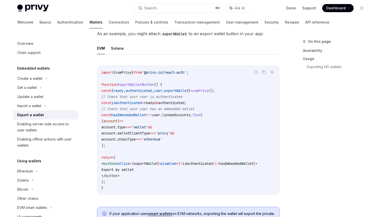
scroll to position [279, 0]
drag, startPoint x: 123, startPoint y: 146, endPoint x: 99, endPoint y: 102, distance: 49.5
click at [99, 102] on div "import { usePrivy } from '@privy-io/react-auth' ; function ExportWalletButton (…" at bounding box center [188, 131] width 182 height 129
copy code "const isAuthenticated = ready && authenticated ; // Check that your user has an…"
click at [206, 120] on code "import { usePrivy } from '@privy-io/react-auth' ; function ExportWalletButton (…" at bounding box center [188, 131] width 174 height 122
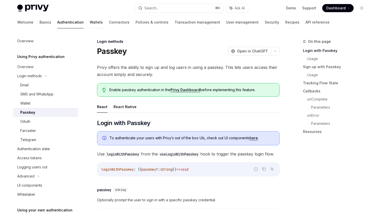
click at [90, 24] on link "Wallets" at bounding box center [96, 22] width 13 height 12
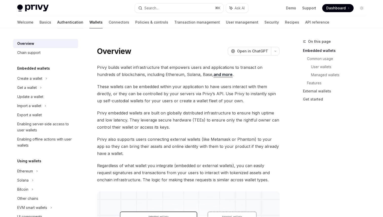
click at [57, 23] on link "Authentication" at bounding box center [70, 22] width 26 height 12
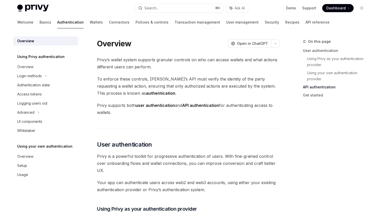
scroll to position [419, 0]
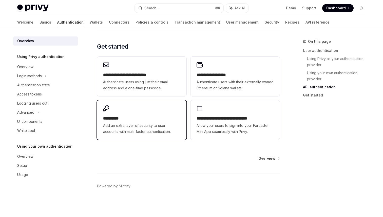
click at [133, 130] on span "Add an extra layer of security to user accounts with multi-factor authenticatio…" at bounding box center [141, 129] width 77 height 12
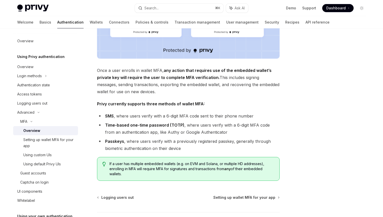
scroll to position [204, 0]
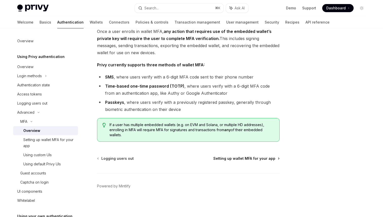
click at [259, 159] on span "Setting up wallet MFA for your app" at bounding box center [244, 158] width 62 height 5
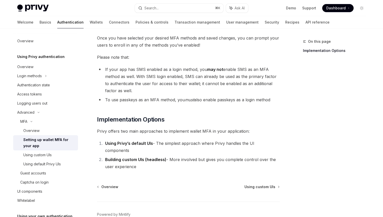
scroll to position [231, 0]
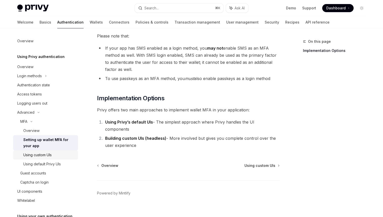
click at [55, 158] on link "Using custom UIs" at bounding box center [45, 155] width 65 height 9
type textarea "*"
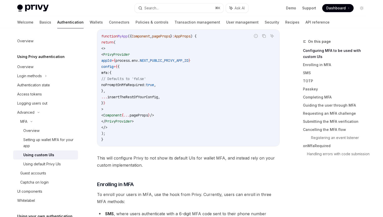
scroll to position [191, 0]
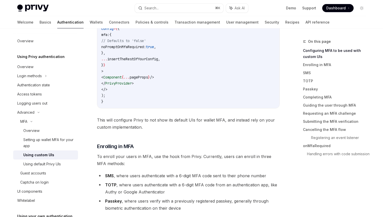
click at [223, 85] on code "function MyApp ({ Component , pageProps } : AppProps ) { return ( <> < PrivyPro…" at bounding box center [188, 50] width 174 height 110
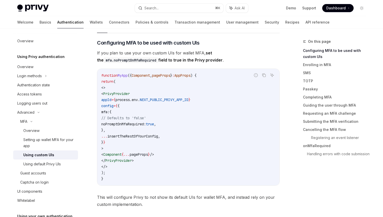
click at [191, 127] on code "function MyApp ({ Component , pageProps } : AppProps ) { return ( <> < PrivyPro…" at bounding box center [188, 127] width 174 height 110
click at [156, 124] on span "," at bounding box center [155, 124] width 2 height 5
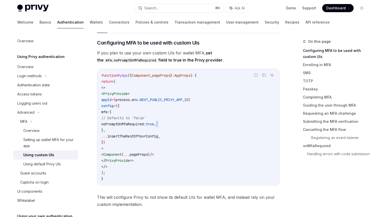
click at [156, 124] on span "," at bounding box center [155, 124] width 2 height 5
copy code "noPromptOnMfaRequired: true ,"
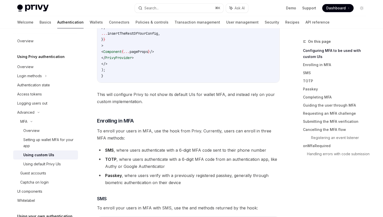
click at [185, 94] on span "This will configure Privy to not show its default UIs for wallet MFA, and inste…" at bounding box center [188, 98] width 183 height 14
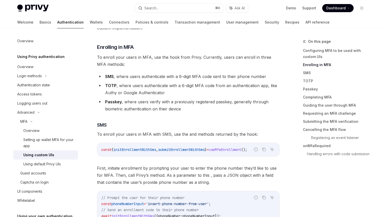
scroll to position [287, 0]
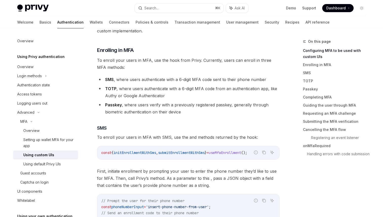
click at [202, 156] on div "const { initEnrollmentWithSms , submitEnrollmentWithSms } = useMfaEnrollment ();" at bounding box center [188, 152] width 182 height 13
click at [194, 152] on span "submitEnrollmentWithSms" at bounding box center [181, 153] width 47 height 5
copy code "const { initEnrollmentWithSms , submitEnrollmentWithSms } = useMfaEnrollment ();"
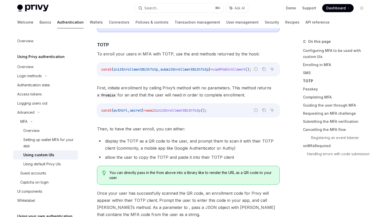
scroll to position [649, 0]
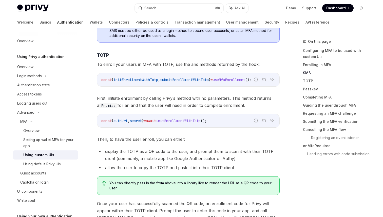
click at [160, 78] on span "," at bounding box center [159, 80] width 2 height 5
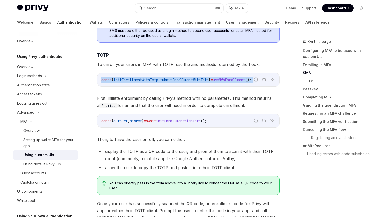
copy code "const { initEnrollmentWithTotp , submitEnrollmentWithTotp } = useMfaEnrollment …"
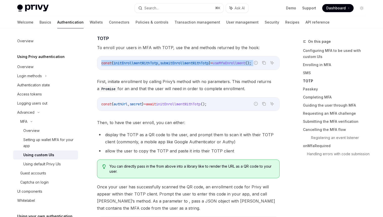
scroll to position [666, 0]
click at [192, 78] on span "First, initiate enrollment by calling [PERSON_NAME]’s method with no parameters…" at bounding box center [188, 85] width 183 height 14
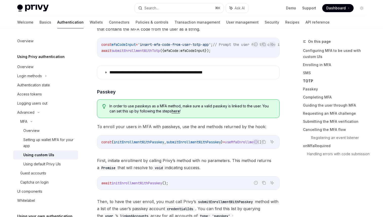
scroll to position [882, 0]
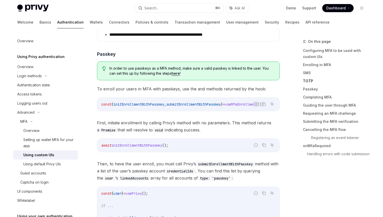
click at [189, 103] on div "const { initEnrollmentWithPasskey , submitEnrollmentWithPasskey } = useMfaEnrol…" at bounding box center [188, 104] width 182 height 13
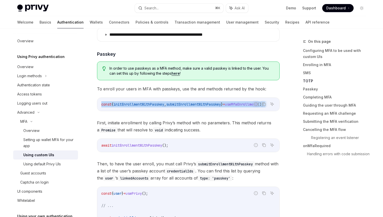
click at [189, 103] on div "const { initEnrollmentWithPasskey , submitEnrollmentWithPasskey } = useMfaEnrol…" at bounding box center [188, 104] width 182 height 13
copy code "const { initEnrollmentWithPasskey , submitEnrollmentWithPasskey } = useMfaEnrol…"
click at [197, 121] on span "First, initiate enrollment by calling Privy’s method with no parameters. This m…" at bounding box center [188, 126] width 183 height 14
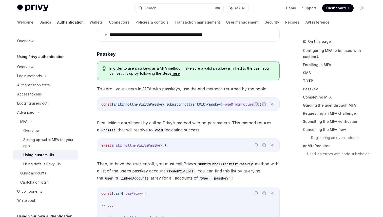
click at [228, 142] on code "await initEnrollmentWithPasskey ();" at bounding box center [188, 145] width 174 height 6
click at [225, 139] on div "await initEnrollmentWithPasskey ();" at bounding box center [188, 145] width 182 height 13
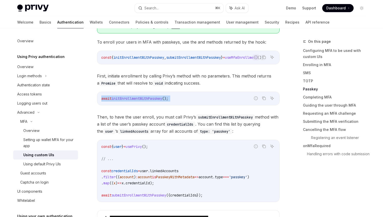
scroll to position [934, 0]
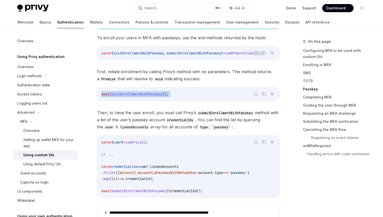
copy code "await initEnrollmentWithPasskey ();"
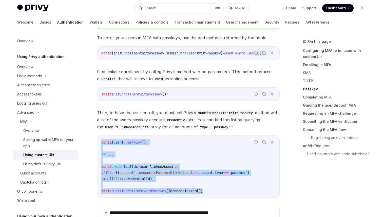
drag, startPoint x: 215, startPoint y: 187, endPoint x: 100, endPoint y: 140, distance: 124.3
click at [100, 140] on div "const { user } = usePrivy (); // ... const credentialIds = user . linkedAccount…" at bounding box center [188, 167] width 182 height 62
copy code "const { user } = usePrivy (); // ... const credentialIds = user . linkedAccount…"
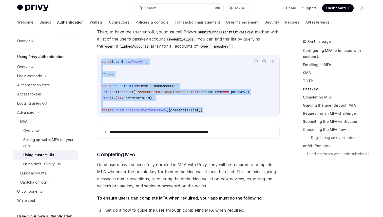
scroll to position [1016, 0]
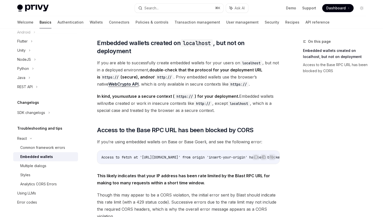
scroll to position [142, 0]
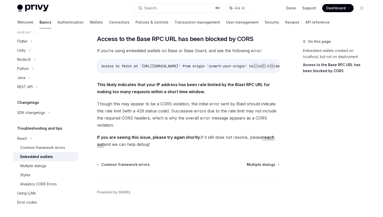
click at [214, 64] on span "Access to fetch at '[URL][DOMAIN_NAME]' from origin 'insert-your-origin' has be…" at bounding box center [209, 66] width 217 height 5
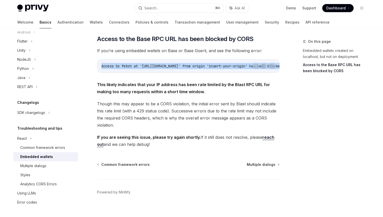
click at [188, 64] on span "Access to fetch at '[URL][DOMAIN_NAME]' from origin 'insert-your-origin' has be…" at bounding box center [209, 66] width 217 height 5
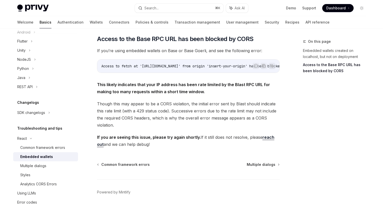
scroll to position [9, 0]
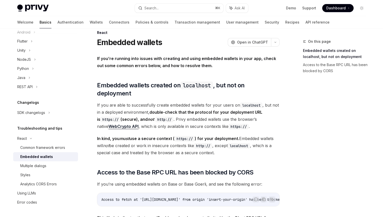
click at [175, 68] on strong "If you’re running into issues with creating and using embedded wallets in your …" at bounding box center [186, 62] width 179 height 12
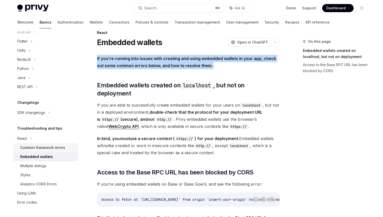
click at [66, 143] on link "Common framework errors" at bounding box center [45, 147] width 65 height 9
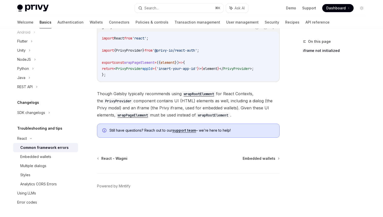
scroll to position [192, 0]
click at [259, 156] on span "Embedded wallets" at bounding box center [259, 158] width 33 height 5
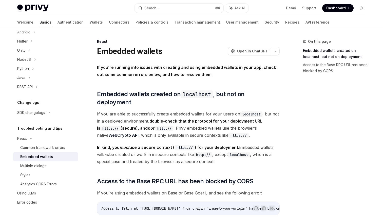
scroll to position [142, 0]
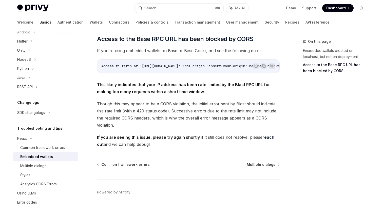
click at [274, 162] on div "Common framework errors Multiple dialogs Powered by [PERSON_NAME]" at bounding box center [188, 192] width 183 height 61
click at [270, 162] on span "Multiple dialogs" at bounding box center [261, 164] width 29 height 5
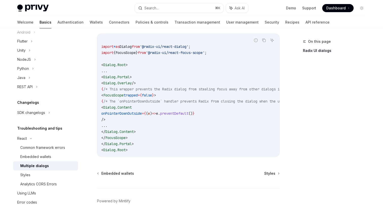
scroll to position [248, 0]
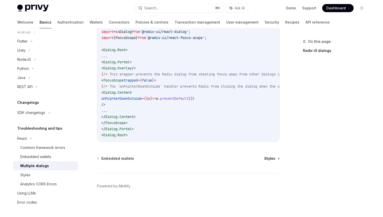
click at [274, 156] on span "Styles" at bounding box center [269, 158] width 11 height 5
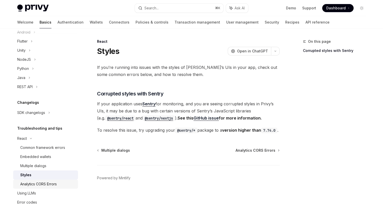
click at [59, 184] on div "Analytics CORS Errors" at bounding box center [47, 184] width 55 height 6
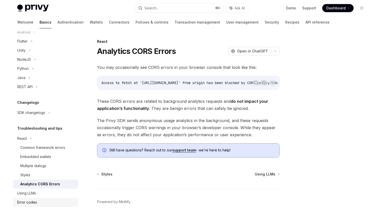
click at [42, 203] on div "Error codes" at bounding box center [46, 203] width 58 height 6
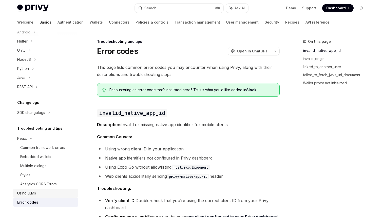
click at [61, 191] on div "Using LLMs" at bounding box center [46, 193] width 58 height 6
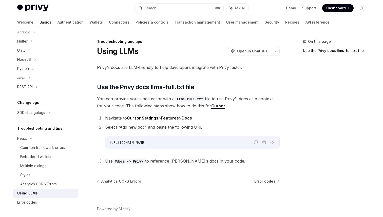
click at [195, 80] on div "Privy’s docs are LLM-friendly to help developers integrate with Privy faster. ​…" at bounding box center [188, 114] width 183 height 101
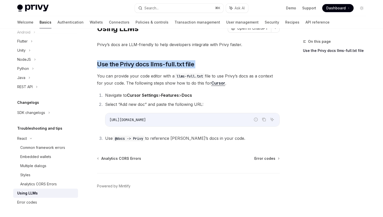
click at [134, 121] on span "[URL][DOMAIN_NAME]" at bounding box center [128, 120] width 37 height 5
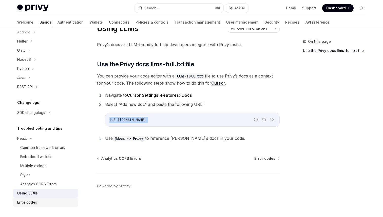
click at [37, 203] on div "Error codes" at bounding box center [46, 203] width 58 height 6
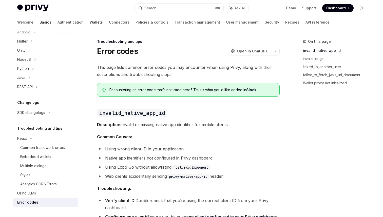
click at [90, 27] on link "Wallets" at bounding box center [96, 22] width 13 height 12
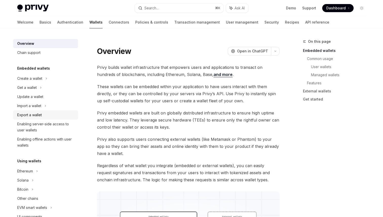
click at [46, 117] on div "Export a wallet" at bounding box center [46, 115] width 58 height 6
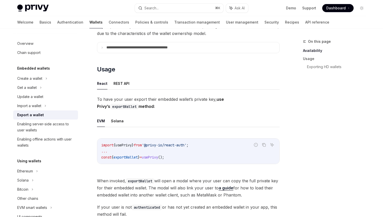
scroll to position [97, 0]
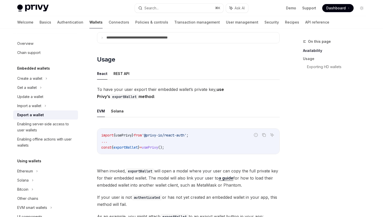
click at [164, 147] on span "();" at bounding box center [161, 147] width 6 height 5
copy code "const { exportWallet } = usePrivy ();"
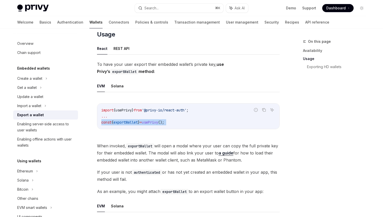
scroll to position [133, 0]
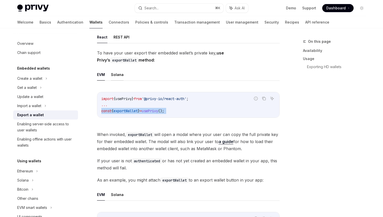
click at [116, 75] on button "Solana" at bounding box center [117, 75] width 13 height 12
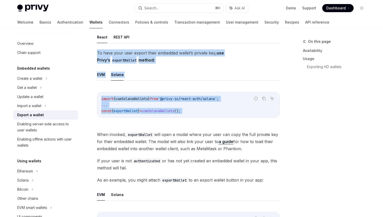
click at [174, 114] on div "import { useSolanaWallets } from '@privy-io/react-auth/solana' ; ... const { ex…" at bounding box center [188, 104] width 182 height 25
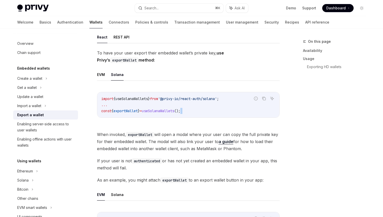
click at [174, 114] on div "import { useSolanaWallets } from '@privy-io/react-auth/solana' ; ... const { ex…" at bounding box center [188, 104] width 182 height 25
click at [170, 113] on span "useSolanaWallets" at bounding box center [158, 111] width 32 height 5
copy code "const { exportWallet } = useSolanaWallets ();"
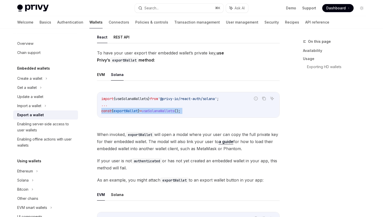
scroll to position [197, 0]
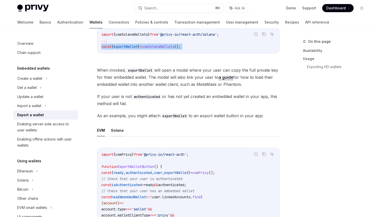
click at [120, 130] on button "Solana" at bounding box center [117, 130] width 13 height 12
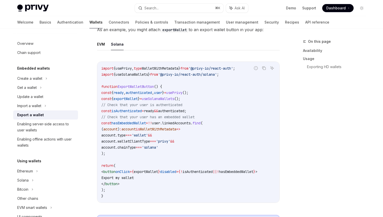
scroll to position [285, 0]
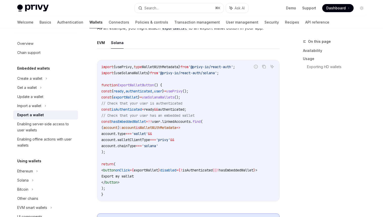
click at [176, 129] on span "WalletWithMetadata" at bounding box center [158, 127] width 37 height 5
click at [200, 175] on code "import { usePrivy , type WalletWithMetadata } from '@privy-io/react-auth' ; imp…" at bounding box center [188, 131] width 174 height 134
click at [203, 139] on code "import { usePrivy , type WalletWithMetadata } from '@privy-io/react-auth' ; imp…" at bounding box center [188, 131] width 174 height 134
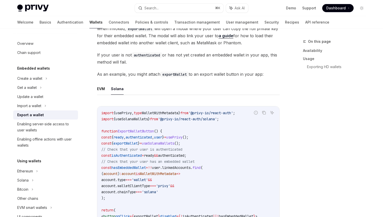
scroll to position [240, 0]
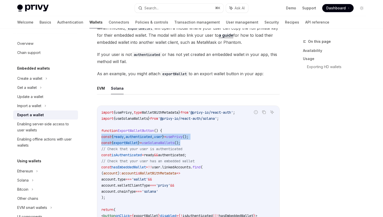
drag, startPoint x: 205, startPoint y: 142, endPoint x: 94, endPoint y: 138, distance: 111.1
click at [94, 138] on div "**********" at bounding box center [141, 153] width 280 height 709
copy code "const { ready , authenticated , user } = usePrivy (); const { exportWallet } = …"
click at [207, 164] on code "import { usePrivy , type WalletWithMetadata } from '@privy-io/react-auth' ; imp…" at bounding box center [188, 177] width 174 height 134
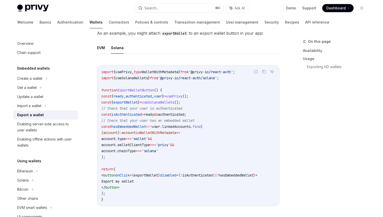
scroll to position [282, 0]
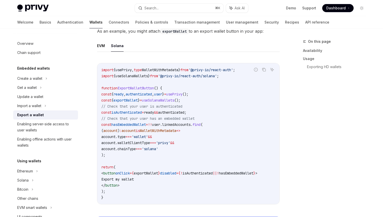
drag, startPoint x: 120, startPoint y: 155, endPoint x: 98, endPoint y: 112, distance: 48.0
click at [98, 112] on div "import { usePrivy , type WalletWithMetadata } from '@privy-io/react-auth' ; imp…" at bounding box center [188, 133] width 182 height 141
drag, startPoint x: 115, startPoint y: 190, endPoint x: 100, endPoint y: 96, distance: 96.0
click at [100, 96] on div "import { usePrivy , type WalletWithMetadata } from '@privy-io/react-auth' ; imp…" at bounding box center [188, 133] width 182 height 141
copy code "const { ready , authenticated , user } = usePrivy (); const { exportWallet } = …"
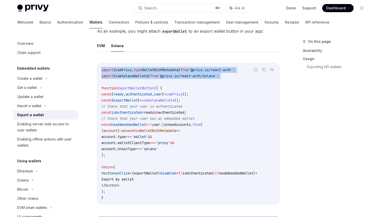
drag, startPoint x: 244, startPoint y: 79, endPoint x: 263, endPoint y: 82, distance: 19.3
click at [263, 82] on div "Report incorrect code Copy Ask AI import { usePrivy , type WalletWithMetadata }…" at bounding box center [188, 133] width 183 height 141
copy div "port incorrect code Copy Ask AI import { usePrivy , type WalletWithMetadata } f…"
click at [247, 48] on ul "EVM Solana" at bounding box center [188, 46] width 183 height 12
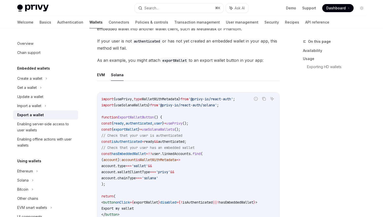
scroll to position [252, 0]
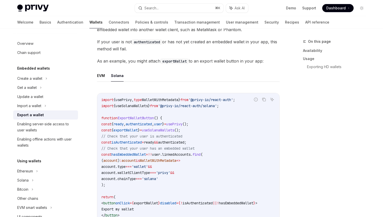
click at [258, 65] on div "To have your user export their embedded wallet’s private key, use Privy’s expor…" at bounding box center [188, 174] width 183 height 489
click at [246, 59] on span "As an example, you might attach exportWallet to an export wallet button in your…" at bounding box center [188, 61] width 183 height 7
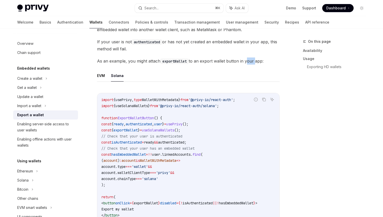
click at [246, 59] on span "As an example, you might attach exportWallet to an export wallet button in your…" at bounding box center [188, 61] width 183 height 7
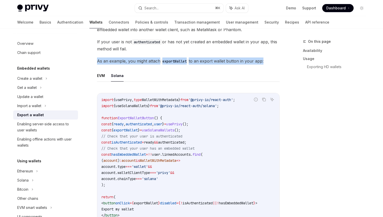
click at [246, 59] on span "As an example, you might attach exportWallet to an export wallet button in your…" at bounding box center [188, 61] width 183 height 7
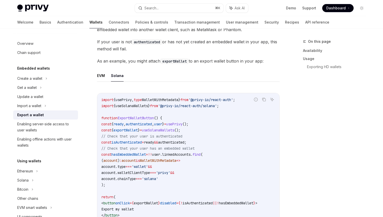
click at [246, 59] on span "As an example, you might attach exportWallet to an export wallet button in your…" at bounding box center [188, 61] width 183 height 7
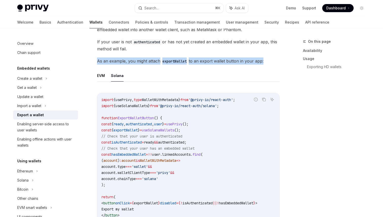
click at [233, 119] on code "import { usePrivy , type WalletWithMetadata } from '@privy-io/react-auth' ; imp…" at bounding box center [188, 164] width 174 height 134
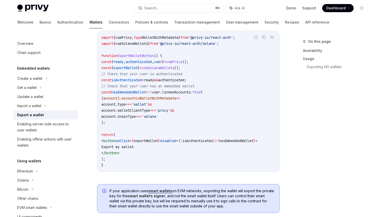
scroll to position [316, 0]
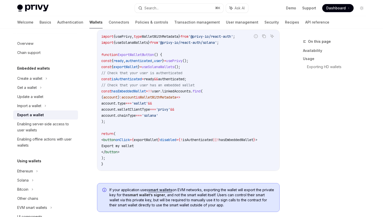
click at [165, 137] on code "import { usePrivy , type WalletWithMetadata } from '@privy-io/react-auth' ; imp…" at bounding box center [188, 100] width 174 height 134
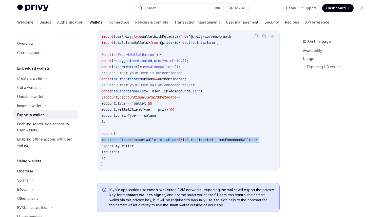
scroll to position [0, 15]
click at [232, 138] on span "hasEmbeddedWallet" at bounding box center [236, 140] width 34 height 5
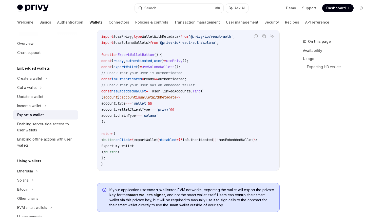
click at [232, 138] on span "hasEmbeddedWallet" at bounding box center [236, 140] width 34 height 5
click at [158, 113] on span "'solana'" at bounding box center [150, 115] width 16 height 5
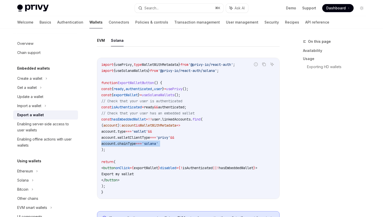
scroll to position [287, 0]
click at [44, 93] on link "Update a wallet" at bounding box center [45, 96] width 65 height 9
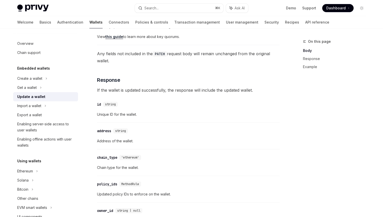
scroll to position [283, 0]
click at [61, 82] on div "Create a wallet" at bounding box center [45, 78] width 65 height 9
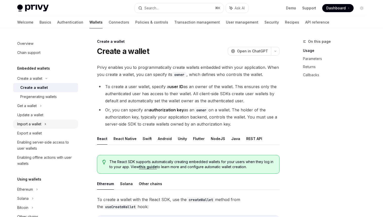
click at [59, 123] on div "Import a wallet" at bounding box center [45, 124] width 65 height 9
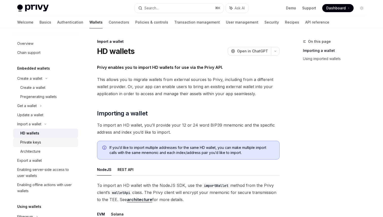
click at [57, 140] on div "Private keys" at bounding box center [47, 142] width 55 height 6
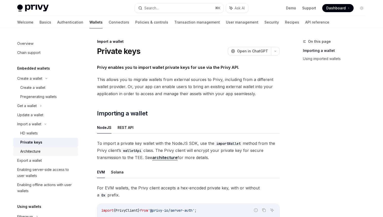
click at [68, 153] on div "Architecture" at bounding box center [47, 152] width 55 height 6
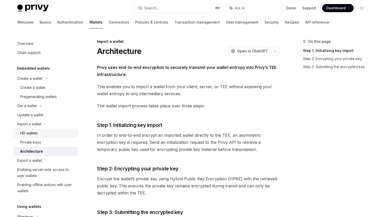
click at [47, 132] on div "HD wallets" at bounding box center [47, 133] width 55 height 6
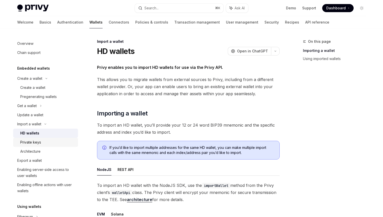
click at [59, 143] on div "Private keys" at bounding box center [47, 142] width 55 height 6
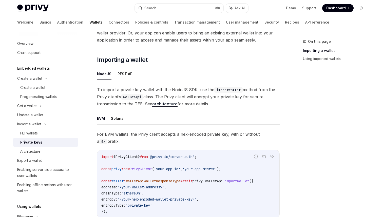
scroll to position [55, 0]
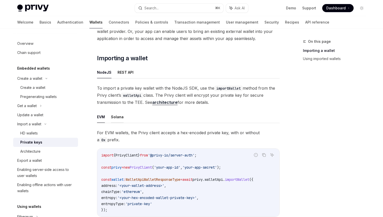
click at [120, 119] on button "Solana" at bounding box center [117, 117] width 13 height 12
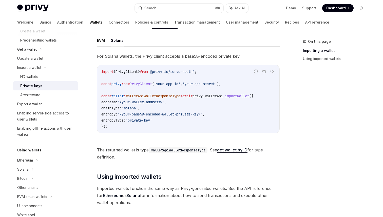
scroll to position [198, 0]
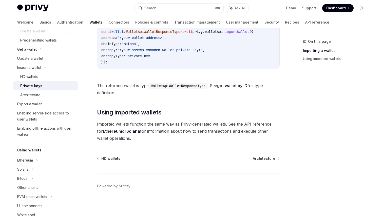
click at [170, 119] on div "Privy enables you to import wallet private keys for use via the Privy API. This…" at bounding box center [188, 5] width 183 height 274
click at [64, 91] on link "Architecture" at bounding box center [45, 94] width 65 height 9
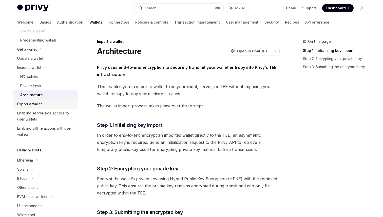
click at [65, 103] on div "Export a wallet" at bounding box center [46, 104] width 58 height 6
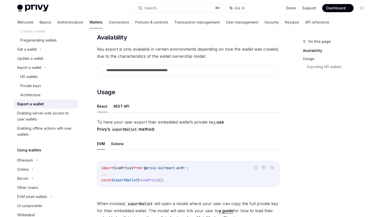
scroll to position [109, 0]
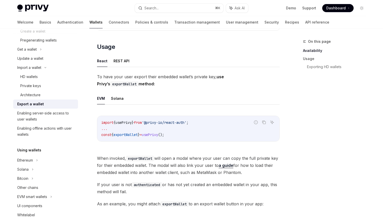
click at [197, 134] on code "import { usePrivy } from '@privy-io/react-auth' ; ... const { exportWallet } = …" at bounding box center [188, 129] width 174 height 18
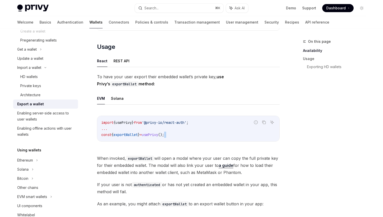
click at [197, 134] on code "import { usePrivy } from '@privy-io/react-auth' ; ... const { exportWallet } = …" at bounding box center [188, 129] width 174 height 18
click at [179, 132] on code "import { usePrivy } from '@privy-io/react-auth' ; ... const { exportWallet } = …" at bounding box center [188, 129] width 174 height 18
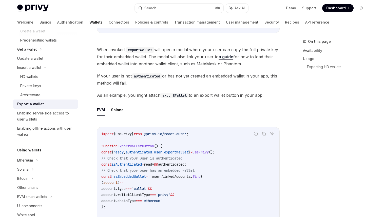
scroll to position [299, 0]
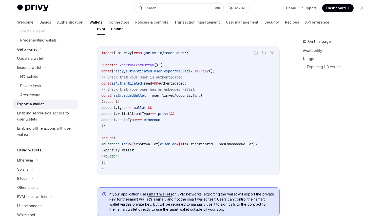
click at [185, 85] on span "authenticated" at bounding box center [171, 83] width 26 height 5
click at [152, 70] on span "authenticated" at bounding box center [139, 71] width 26 height 5
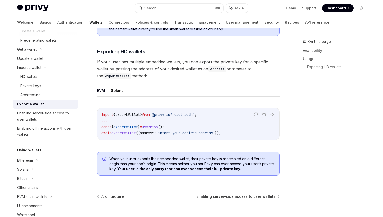
scroll to position [519, 0]
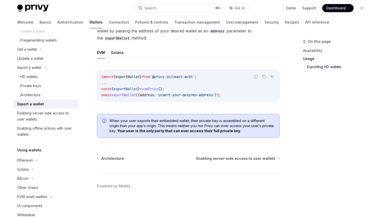
click at [174, 67] on div "Report incorrect code Copy Ask AI import { exportWallet } from '@privy-io/react…" at bounding box center [188, 87] width 183 height 45
click at [212, 91] on code "import { exportWallet } from '@privy-io/react-auth' ; ... const { exportWallet …" at bounding box center [188, 86] width 174 height 24
click at [224, 98] on code "import { exportWallet } from '@privy-io/react-auth' ; ... const { exportWallet …" at bounding box center [188, 86] width 174 height 24
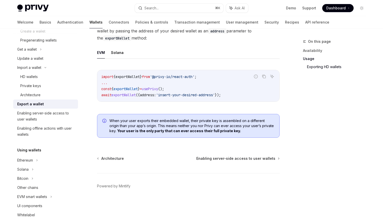
click at [224, 98] on code "import { exportWallet } from '@privy-io/react-auth' ; ... const { exportWallet …" at bounding box center [188, 86] width 174 height 24
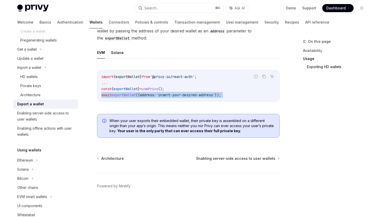
click at [217, 92] on code "import { exportWallet } from '@privy-io/react-auth' ; ... const { exportWallet …" at bounding box center [188, 86] width 174 height 24
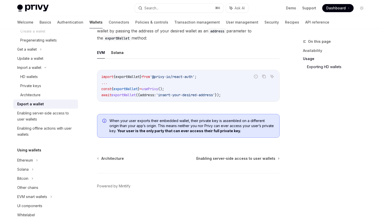
click at [217, 92] on code "import { exportWallet } from '@privy-io/react-auth' ; ... const { exportWallet …" at bounding box center [188, 86] width 174 height 24
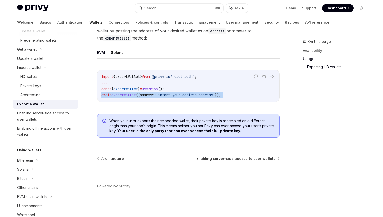
click at [202, 83] on code "import { exportWallet } from '@privy-io/react-auth' ; ... const { exportWallet …" at bounding box center [188, 86] width 174 height 24
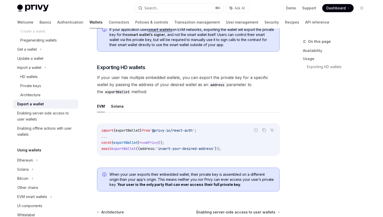
scroll to position [450, 0]
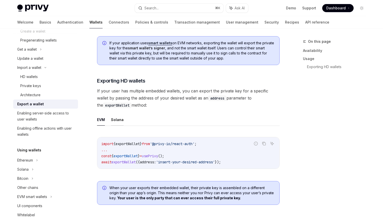
click at [115, 121] on button "Solana" at bounding box center [117, 120] width 13 height 12
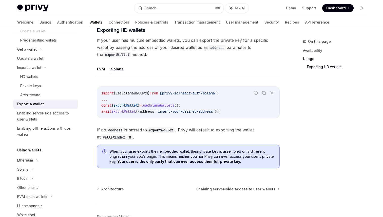
scroll to position [505, 0]
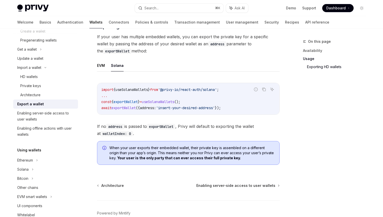
click at [160, 104] on span "useSolanaWallets" at bounding box center [158, 102] width 32 height 5
click at [171, 106] on code "import { useSolanaWallets } from '@privy-io/react-auth/solana' ; ... const { ex…" at bounding box center [188, 99] width 174 height 24
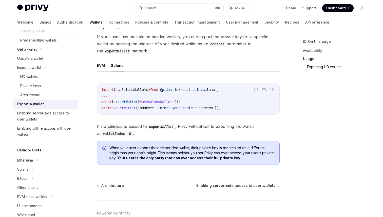
click at [171, 106] on code "import { useSolanaWallets } from '@privy-io/react-auth/solana' ; ... const { ex…" at bounding box center [188, 99] width 174 height 24
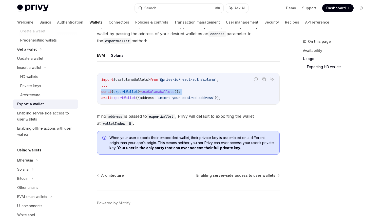
scroll to position [514, 0]
click at [181, 117] on span "If no address is passed to exportWallet , Privy will default to exporting the w…" at bounding box center [188, 120] width 183 height 14
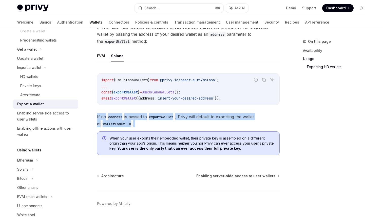
click at [194, 125] on span "If no address is passed to exportWallet , Privy will default to exporting the w…" at bounding box center [188, 120] width 183 height 14
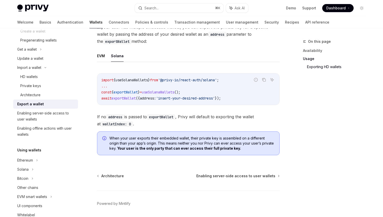
click at [194, 125] on span "If no address is passed to exportWallet , Privy will default to exporting the w…" at bounding box center [188, 120] width 183 height 14
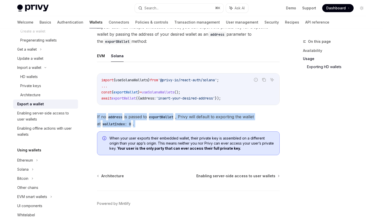
click at [194, 125] on span "If no address is passed to exportWallet , Privy will default to exporting the w…" at bounding box center [188, 120] width 183 height 14
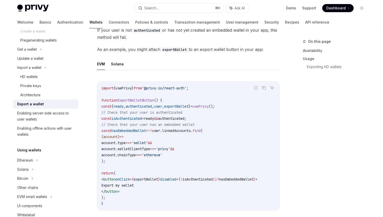
scroll to position [263, 0]
click at [233, 141] on code "import { usePrivy } from '@privy-io/react-auth' ; function ExportWalletButton (…" at bounding box center [188, 147] width 174 height 122
click at [226, 167] on code "import { usePrivy } from '@privy-io/react-auth' ; function ExportWalletButton (…" at bounding box center [188, 147] width 174 height 122
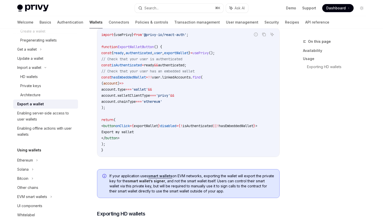
scroll to position [321, 0]
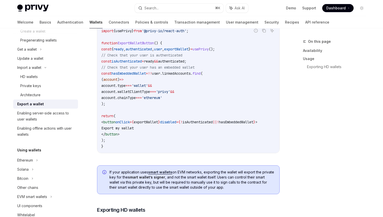
click at [180, 112] on code "import { usePrivy } from '@privy-io/react-auth' ; function ExportWalletButton (…" at bounding box center [188, 89] width 174 height 122
drag, startPoint x: 192, startPoint y: 104, endPoint x: 99, endPoint y: 74, distance: 97.9
click at [99, 74] on div "import { usePrivy } from '@privy-io/react-auth' ; function ExportWalletButton (…" at bounding box center [188, 88] width 182 height 129
click at [162, 100] on span "'ethereum'" at bounding box center [152, 98] width 20 height 5
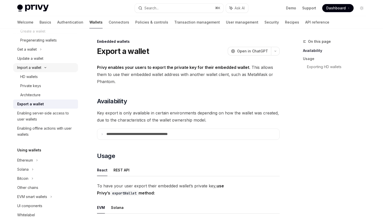
scroll to position [0, 0]
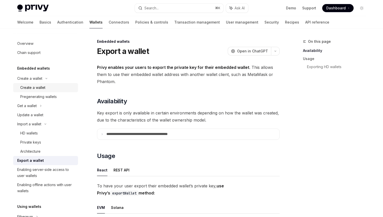
click at [49, 91] on link "Create a wallet" at bounding box center [45, 87] width 65 height 9
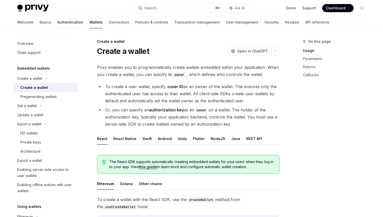
click at [57, 26] on link "Authentication" at bounding box center [70, 22] width 26 height 12
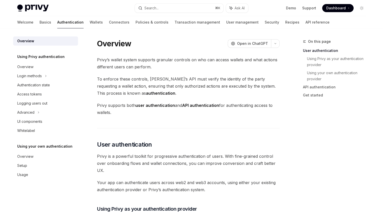
click at [32, 23] on div "Welcome Basics Authentication Wallets Connectors Policies & controls Transactio…" at bounding box center [173, 22] width 313 height 12
click at [40, 22] on link "Basics" at bounding box center [46, 22] width 12 height 12
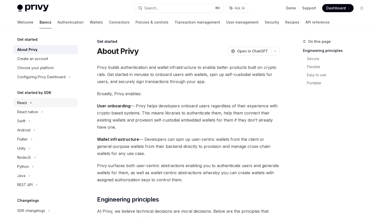
click at [39, 104] on div "React" at bounding box center [45, 102] width 65 height 9
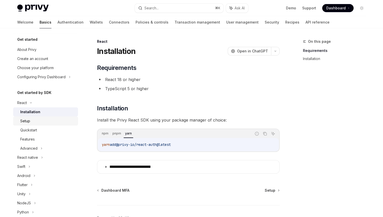
click at [40, 124] on link "Setup" at bounding box center [45, 121] width 65 height 9
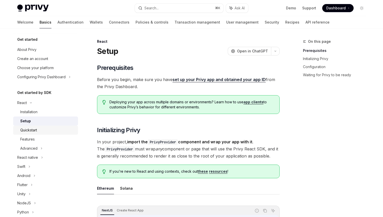
click at [43, 132] on div "Quickstart" at bounding box center [47, 130] width 55 height 6
type textarea "*"
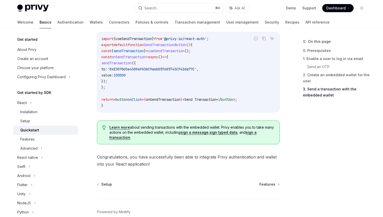
scroll to position [454, 0]
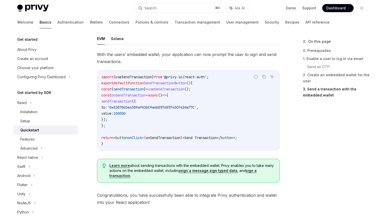
click at [124, 112] on code "import { useSendTransaction } from '@privy-io/react-auth' ; export default func…" at bounding box center [188, 110] width 174 height 73
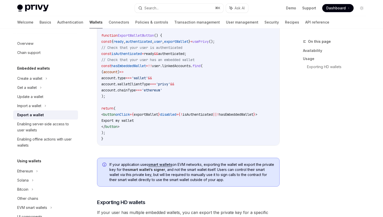
scroll to position [215, 0]
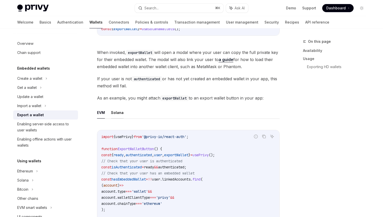
click at [116, 117] on button "Solana" at bounding box center [117, 113] width 13 height 12
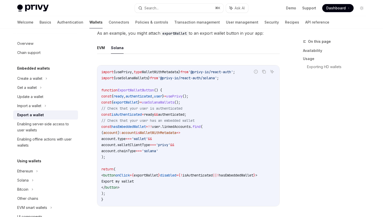
scroll to position [281, 0]
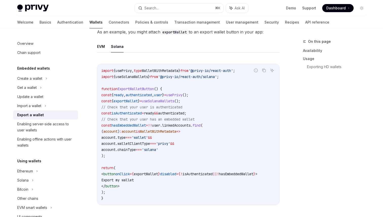
click at [222, 80] on code "import { usePrivy , type WalletWithMetadata } from '@privy-io/react-auth' ; imp…" at bounding box center [188, 135] width 174 height 134
click at [122, 3] on div "Privy Docs home page Search... ⌘ K Ask AI Demo Support Dashboard Dashboard Sear…" at bounding box center [191, 8] width 349 height 16
click at [216, 101] on code "import { usePrivy , type WalletWithMetadata } from '@privy-io/react-auth' ; imp…" at bounding box center [188, 135] width 174 height 134
click at [47, 78] on div "Create a wallet" at bounding box center [45, 78] width 65 height 9
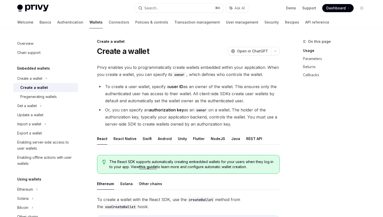
click at [45, 90] on div "Create a wallet" at bounding box center [34, 88] width 28 height 6
click at [56, 97] on div "Pregenerating wallets" at bounding box center [38, 97] width 37 height 6
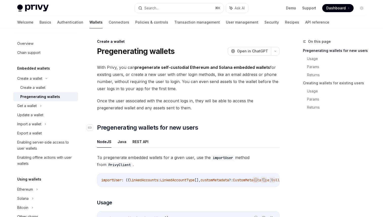
click at [192, 126] on span "Pregenerating wallets for new users" at bounding box center [147, 128] width 101 height 8
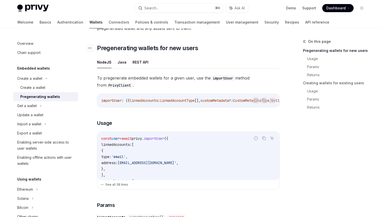
click at [192, 126] on h3 "​ Usage" at bounding box center [188, 123] width 183 height 7
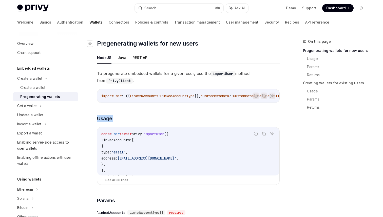
scroll to position [85, 0]
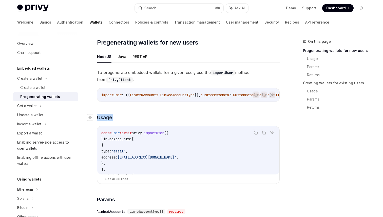
click at [191, 117] on h3 "​ Usage" at bounding box center [188, 117] width 183 height 7
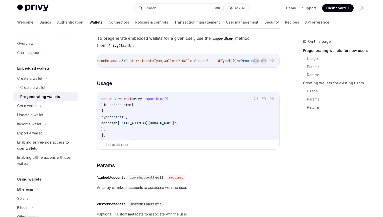
scroll to position [126, 0]
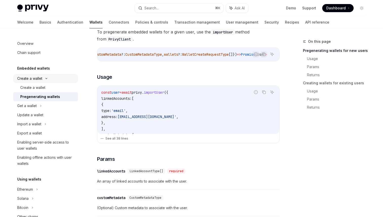
click at [58, 82] on div "Create a wallet" at bounding box center [45, 78] width 65 height 9
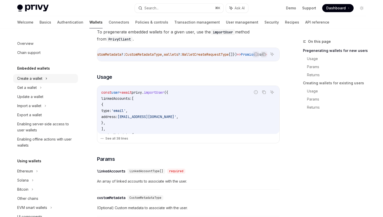
click at [58, 82] on div "Create a wallet" at bounding box center [45, 78] width 65 height 9
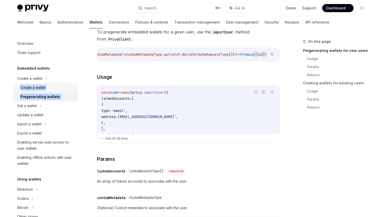
click at [52, 88] on div "Create a wallet" at bounding box center [47, 88] width 55 height 6
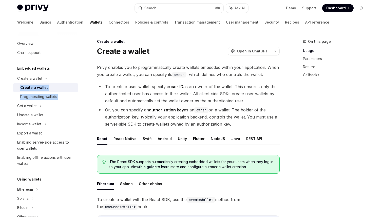
click at [159, 96] on li "To create a user wallet, specify a user ID as an owner of the wallet. This ensu…" at bounding box center [188, 93] width 183 height 21
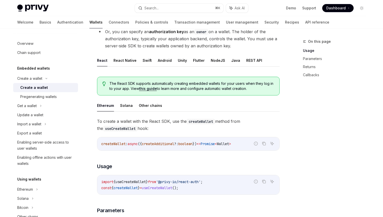
scroll to position [47, 0]
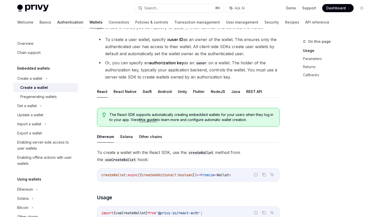
click at [58, 22] on link "Authentication" at bounding box center [70, 22] width 26 height 12
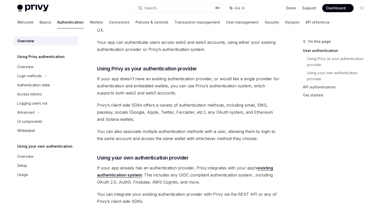
scroll to position [142, 0]
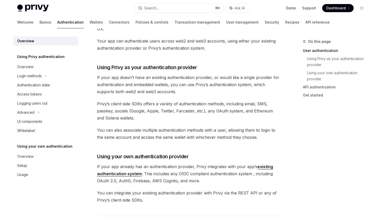
click at [154, 83] on span "If your app doesn’t have an existing authentication provider, or would like a s…" at bounding box center [188, 84] width 183 height 21
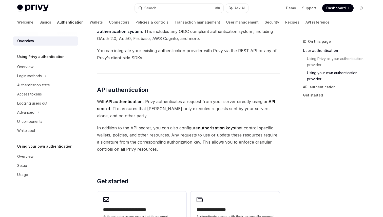
scroll to position [392, 0]
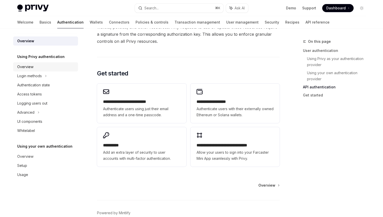
click at [60, 66] on div "Overview" at bounding box center [46, 67] width 58 height 6
type textarea "*"
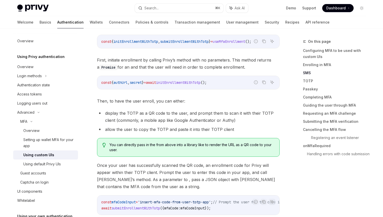
scroll to position [740, 0]
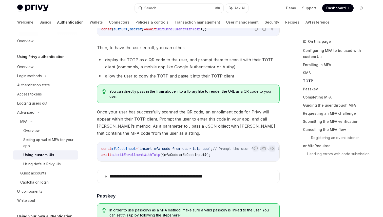
click at [261, 108] on span "Once your user has successfully scanned the QR code, an enrollment code for Pri…" at bounding box center [188, 122] width 183 height 28
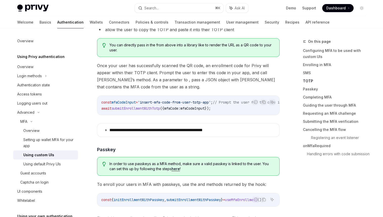
scroll to position [658, 0]
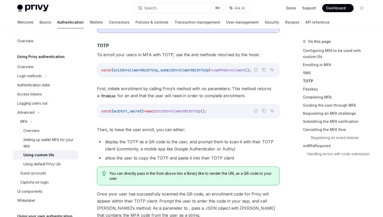
click at [185, 91] on span "First, initiate enrollment by calling [PERSON_NAME]’s method with no parameters…" at bounding box center [188, 92] width 183 height 14
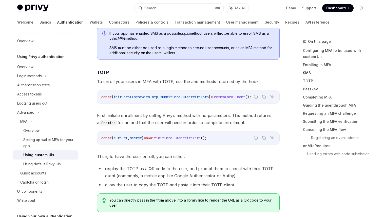
scroll to position [654, 0]
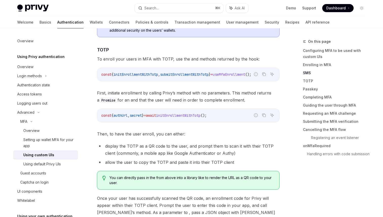
click at [146, 72] on span "initEnrollmentWithTotp" at bounding box center [136, 74] width 45 height 5
copy span "initEnrollmentWithTotp"
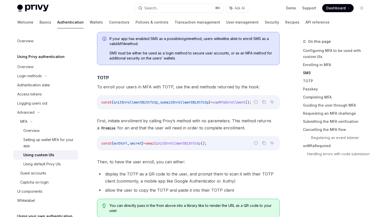
scroll to position [621, 0]
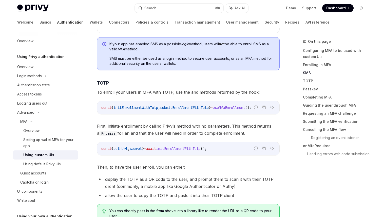
click at [236, 89] on span "To enroll your users in MFA with TOTP, use the and methods returned by the hook:" at bounding box center [188, 92] width 183 height 7
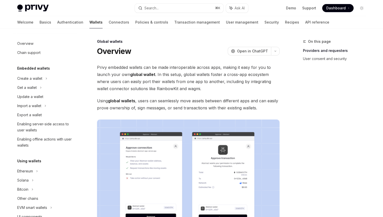
scroll to position [218, 0]
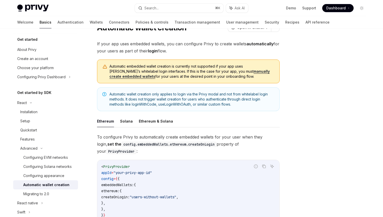
scroll to position [15, 0]
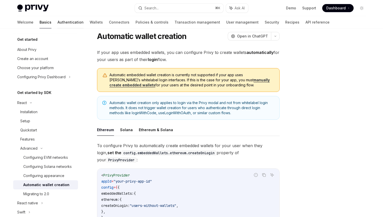
click at [59, 21] on link "Authentication" at bounding box center [71, 22] width 26 height 12
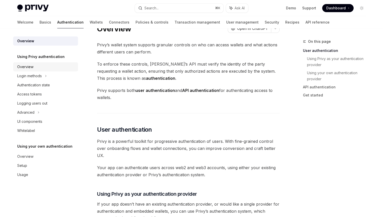
click at [41, 68] on div "Overview" at bounding box center [46, 67] width 58 height 6
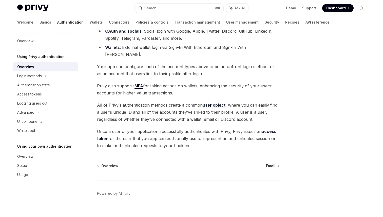
scroll to position [83, 0]
click at [273, 163] on span "Email" at bounding box center [270, 165] width 9 height 5
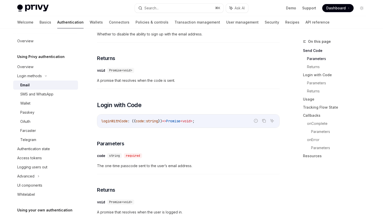
scroll to position [244, 0]
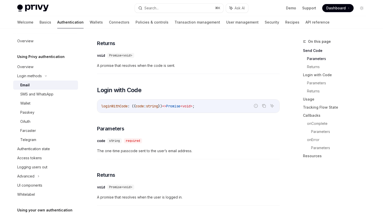
click at [14, 23] on div "Welcome Basics Authentication Wallets Connectors Policies & controls Transactio…" at bounding box center [191, 22] width 373 height 12
click at [16, 23] on div "Welcome Basics Authentication Wallets Connectors Policies & controls Transactio…" at bounding box center [191, 22] width 373 height 12
click at [40, 23] on link "Basics" at bounding box center [46, 22] width 12 height 12
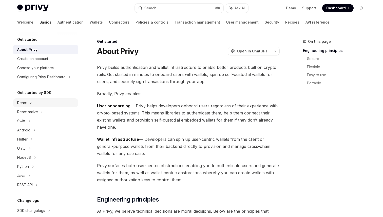
click at [29, 104] on div "React" at bounding box center [45, 102] width 65 height 9
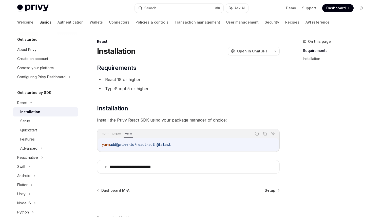
scroll to position [32, 0]
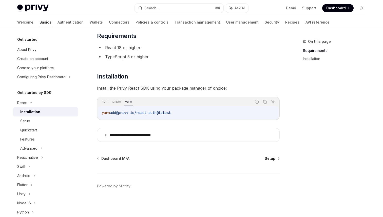
click at [272, 157] on span "Setup" at bounding box center [270, 158] width 11 height 5
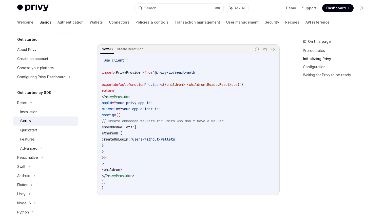
scroll to position [166, 0]
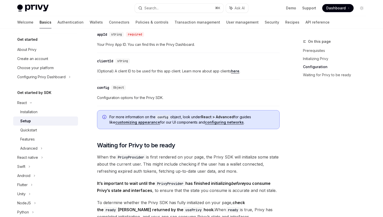
click at [174, 83] on div "​ config Object Configuration options for the Privy SDK." at bounding box center [188, 94] width 183 height 24
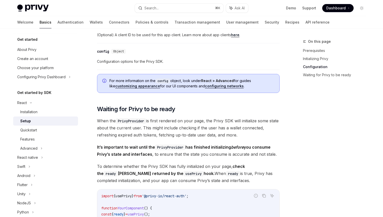
scroll to position [411, 0]
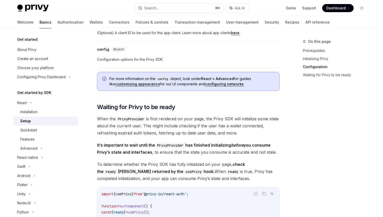
click at [197, 118] on span "When the PrivyProvider is first rendered on your page, the Privy SDK will initi…" at bounding box center [188, 125] width 183 height 21
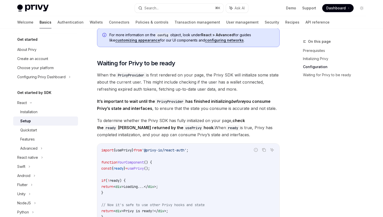
scroll to position [457, 0]
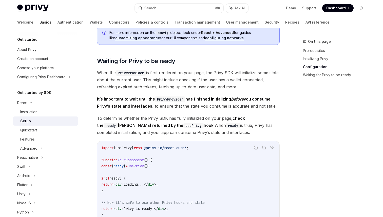
click at [222, 99] on strong "It’s important to wait until the PrivyProvider has finished initializing before…" at bounding box center [184, 103] width 174 height 12
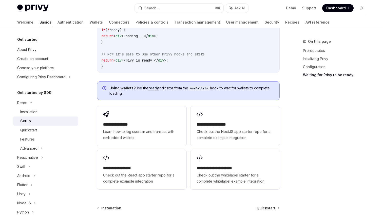
scroll to position [614, 0]
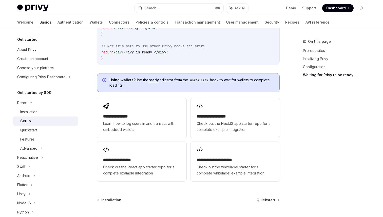
click at [203, 82] on code "useWallets" at bounding box center [199, 80] width 22 height 5
copy code "useWallets"
click at [61, 126] on link "Quickstart" at bounding box center [45, 130] width 65 height 9
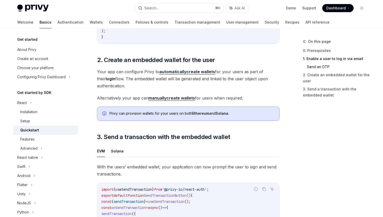
scroll to position [341, 0]
click at [141, 82] on span "Your app can configure Privy to automatically create wallets for your users as …" at bounding box center [188, 78] width 183 height 21
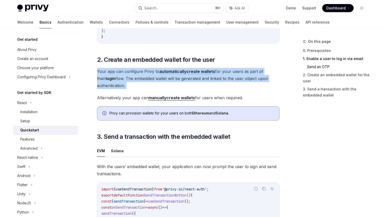
click at [230, 81] on span "Your app can configure Privy to automatically create wallets for your users as …" at bounding box center [188, 78] width 183 height 21
drag, startPoint x: 146, startPoint y: 87, endPoint x: 116, endPoint y: 82, distance: 29.6
click at [116, 82] on span "Your app can configure Privy to automatically create wallets for your users as …" at bounding box center [188, 78] width 183 height 21
click at [169, 97] on link "manually create wallets" at bounding box center [172, 97] width 47 height 5
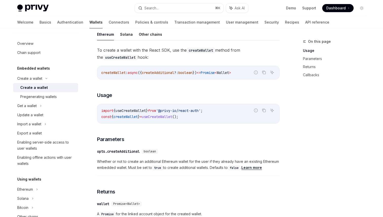
scroll to position [152, 0]
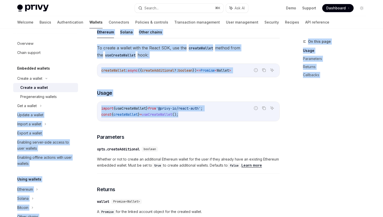
drag, startPoint x: 199, startPoint y: 114, endPoint x: 81, endPoint y: 109, distance: 118.5
click at [81, 109] on div "Overview Chain support Embedded wallets Create a wallet Create a wallet Pregene…" at bounding box center [191, 162] width 373 height 571
copy div "Update a wallet Import a wallet Export a wallet Enabling server-side access to …"
click at [169, 98] on div "To create a wallet with the React SDK, use the createWallet method from the use…" at bounding box center [188, 208] width 183 height 328
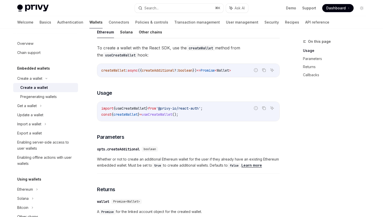
drag, startPoint x: 187, startPoint y: 113, endPoint x: 189, endPoint y: 114, distance: 2.6
click at [178, 113] on span "();" at bounding box center [175, 114] width 6 height 5
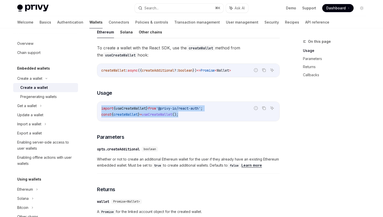
copy code "import { useCreateWallet } from '@privy-io/react-auth' ; const { createWallet }…"
drag, startPoint x: 192, startPoint y: 115, endPoint x: 98, endPoint y: 111, distance: 94.7
click at [98, 111] on div "import { useCreateWallet } from '@privy-io/react-auth' ; const { createWallet }…" at bounding box center [188, 111] width 182 height 19
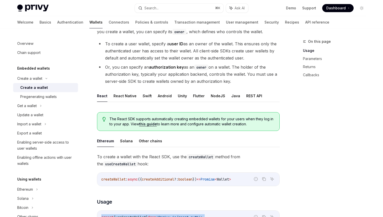
scroll to position [39, 0]
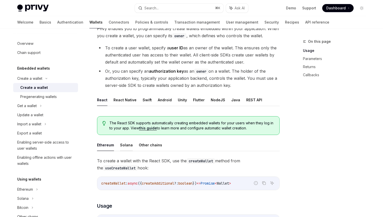
click at [124, 144] on button "Solana" at bounding box center [126, 145] width 13 height 12
type textarea "*"
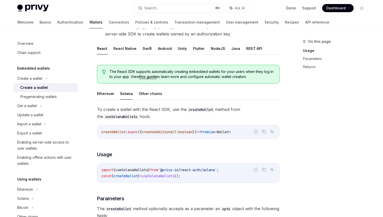
scroll to position [97, 0]
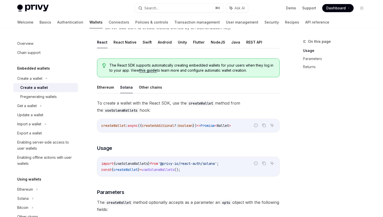
click at [196, 163] on span "'@privy-io/react-auth/solana'" at bounding box center [187, 163] width 59 height 5
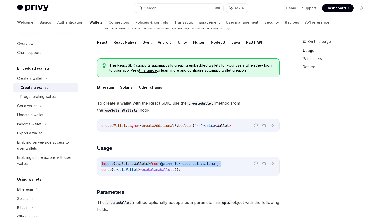
click at [196, 163] on span "'@privy-io/react-auth/solana'" at bounding box center [187, 163] width 59 height 5
copy code "import { useSolanaWallets } from '@privy-io/react-auth/solana' ;"
click at [247, 163] on code "import { useSolanaWallets } from '@privy-io/react-auth/solana' ; const { create…" at bounding box center [188, 167] width 174 height 12
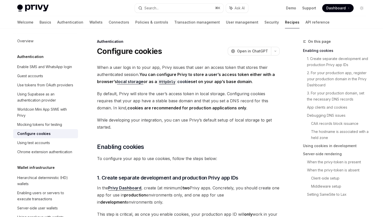
click at [172, 68] on span "When a user logs in to your app, Privy issues that user an access token that st…" at bounding box center [188, 74] width 183 height 21
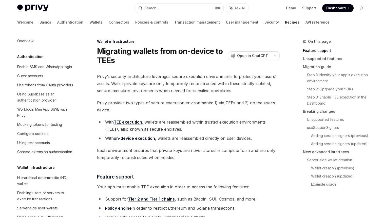
scroll to position [107, 0]
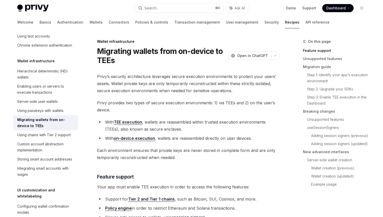
click at [176, 113] on span "Privy provides two types of secure execution environments: 1) via TEEs and 2) o…" at bounding box center [188, 106] width 183 height 14
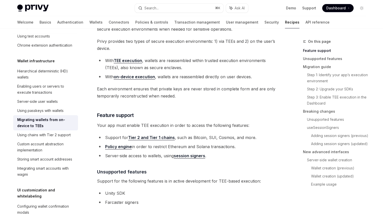
scroll to position [63, 0]
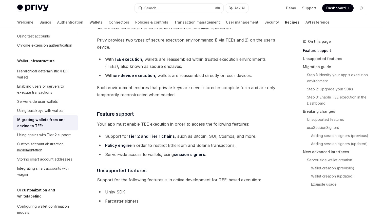
click at [179, 60] on li "With TEE execution , wallets are reassembled within trusted execution environme…" at bounding box center [188, 63] width 183 height 14
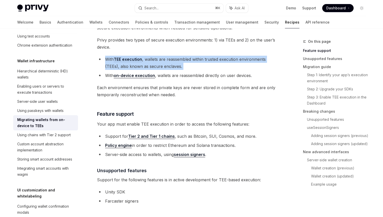
click at [179, 60] on li "With TEE execution , wallets are reassembled within trusted execution environme…" at bounding box center [188, 63] width 183 height 14
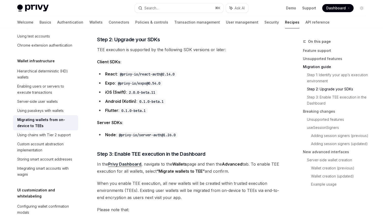
scroll to position [411, 0]
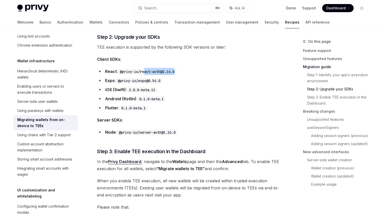
drag, startPoint x: 180, startPoint y: 72, endPoint x: 146, endPoint y: 71, distance: 34.2
click at [146, 71] on li "React : @privy-io/react-auth@2.14.0" at bounding box center [188, 71] width 183 height 7
click at [127, 72] on code "@privy-io/react-auth@2.14.0" at bounding box center [147, 72] width 59 height 6
drag, startPoint x: 121, startPoint y: 72, endPoint x: 164, endPoint y: 74, distance: 42.9
click at [164, 74] on code "@privy-io/react-auth@2.14.0" at bounding box center [147, 72] width 59 height 6
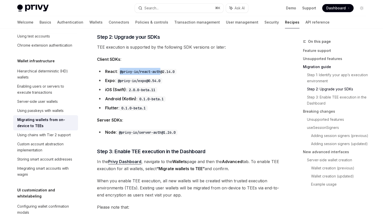
copy code "@privy-io/react-auth"
click at [191, 76] on ul "React : @privy-io/react-auth@2.14.0 Expo : @privy-io/expo@0.54.0 iOS (Swift) : …" at bounding box center [188, 90] width 183 height 44
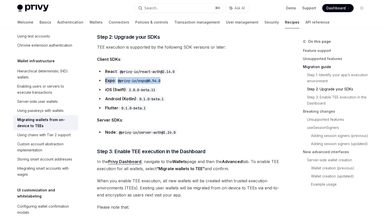
click at [181, 71] on li "React : @privy-io/react-auth@2.14.0" at bounding box center [188, 71] width 183 height 7
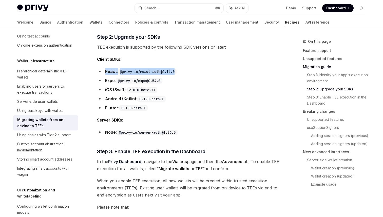
click at [181, 71] on li "React : @privy-io/react-auth@2.14.0" at bounding box center [188, 71] width 183 height 7
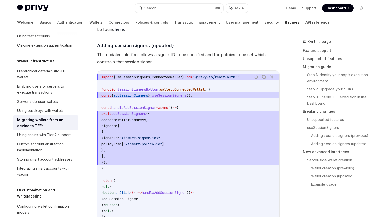
scroll to position [1004, 0]
